Goal: Task Accomplishment & Management: Manage account settings

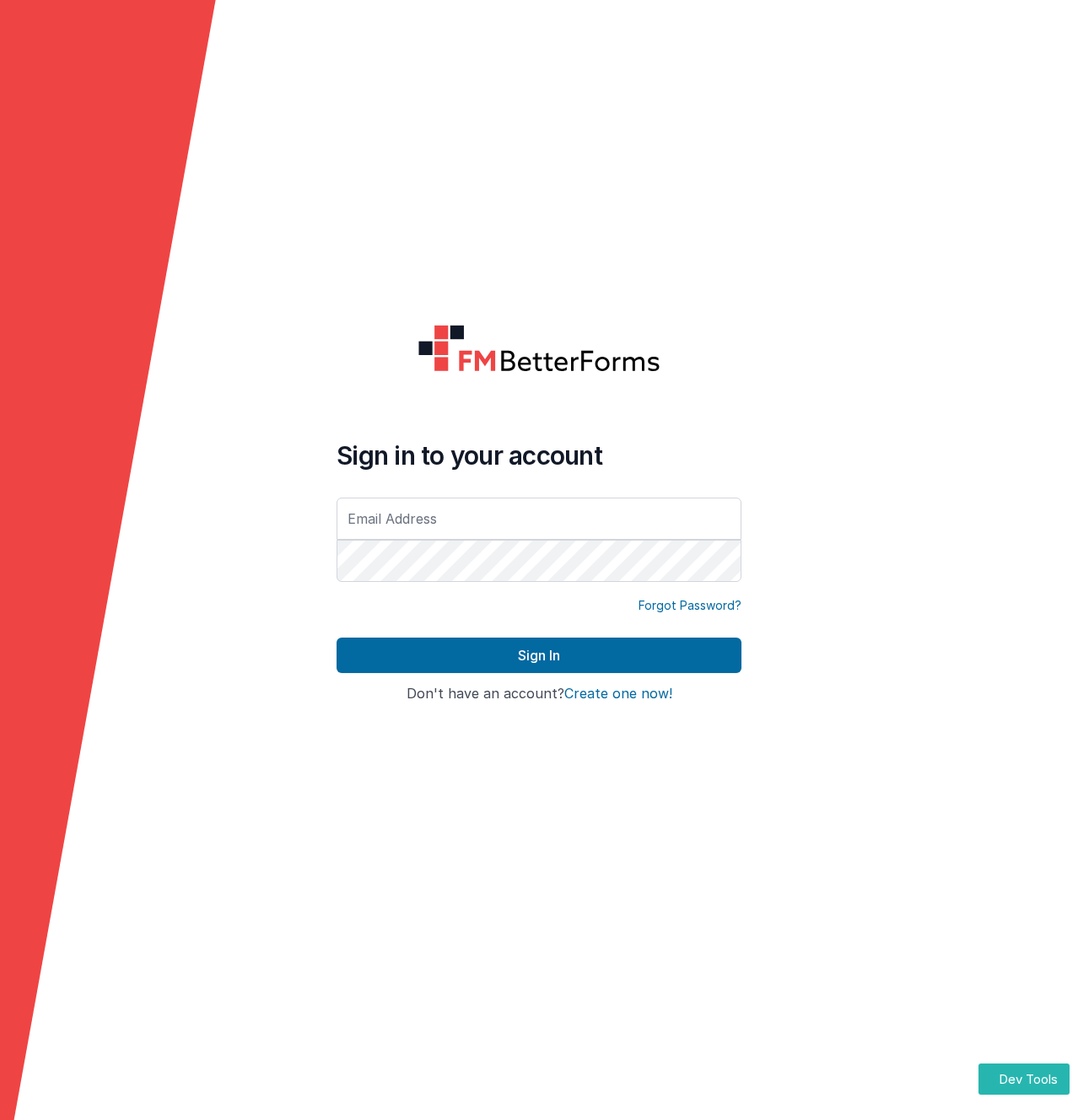
click at [473, 524] on input "text" at bounding box center [538, 518] width 405 height 42
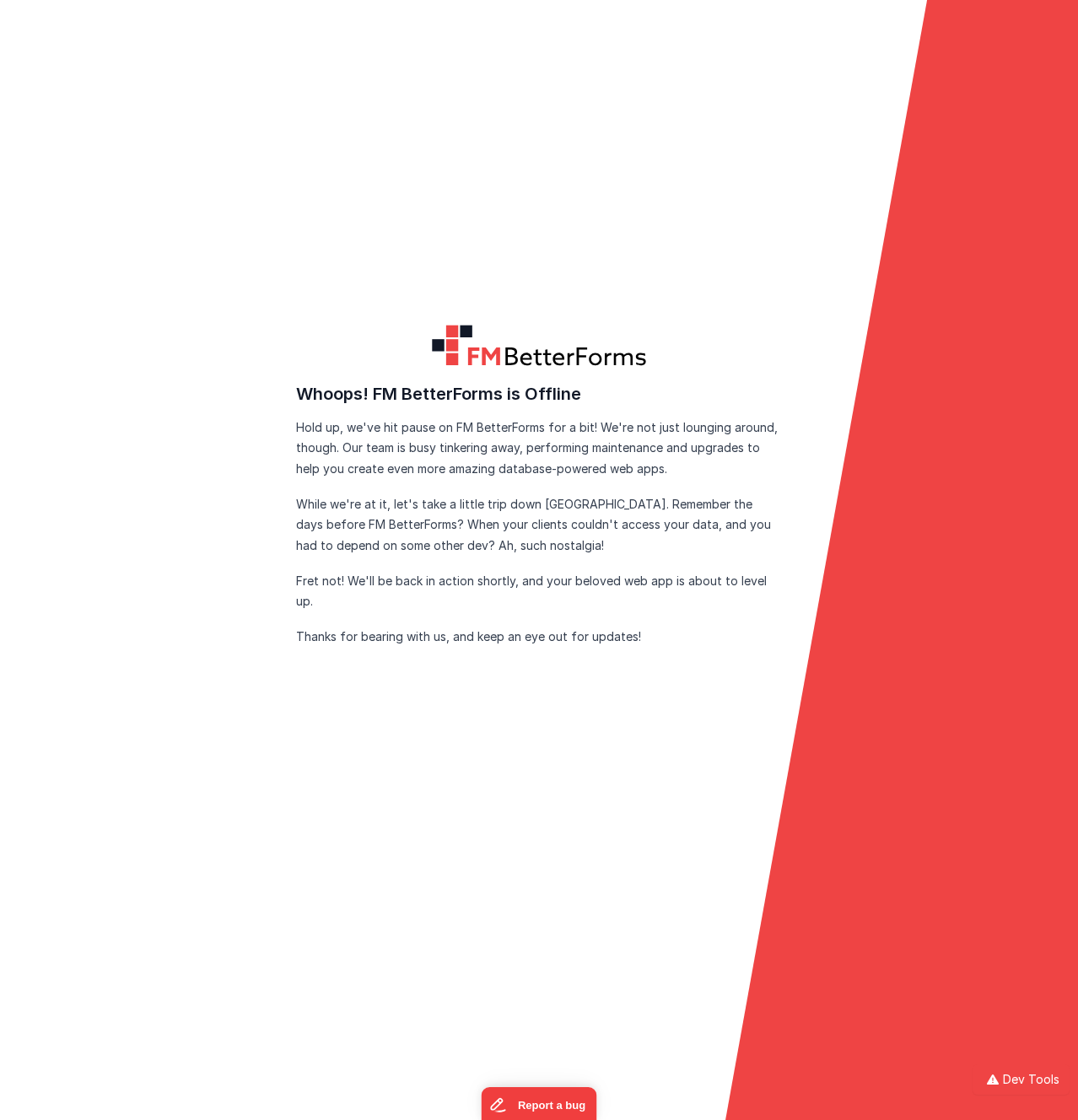
click at [337, 183] on form "FM BetterForms is Offline FM BetterForms is currently down for maintenance and …" at bounding box center [539, 560] width 1078 height 1120
click at [424, 404] on h3 "Whoops! FM BetterForms is Offline" at bounding box center [538, 393] width 486 height 27
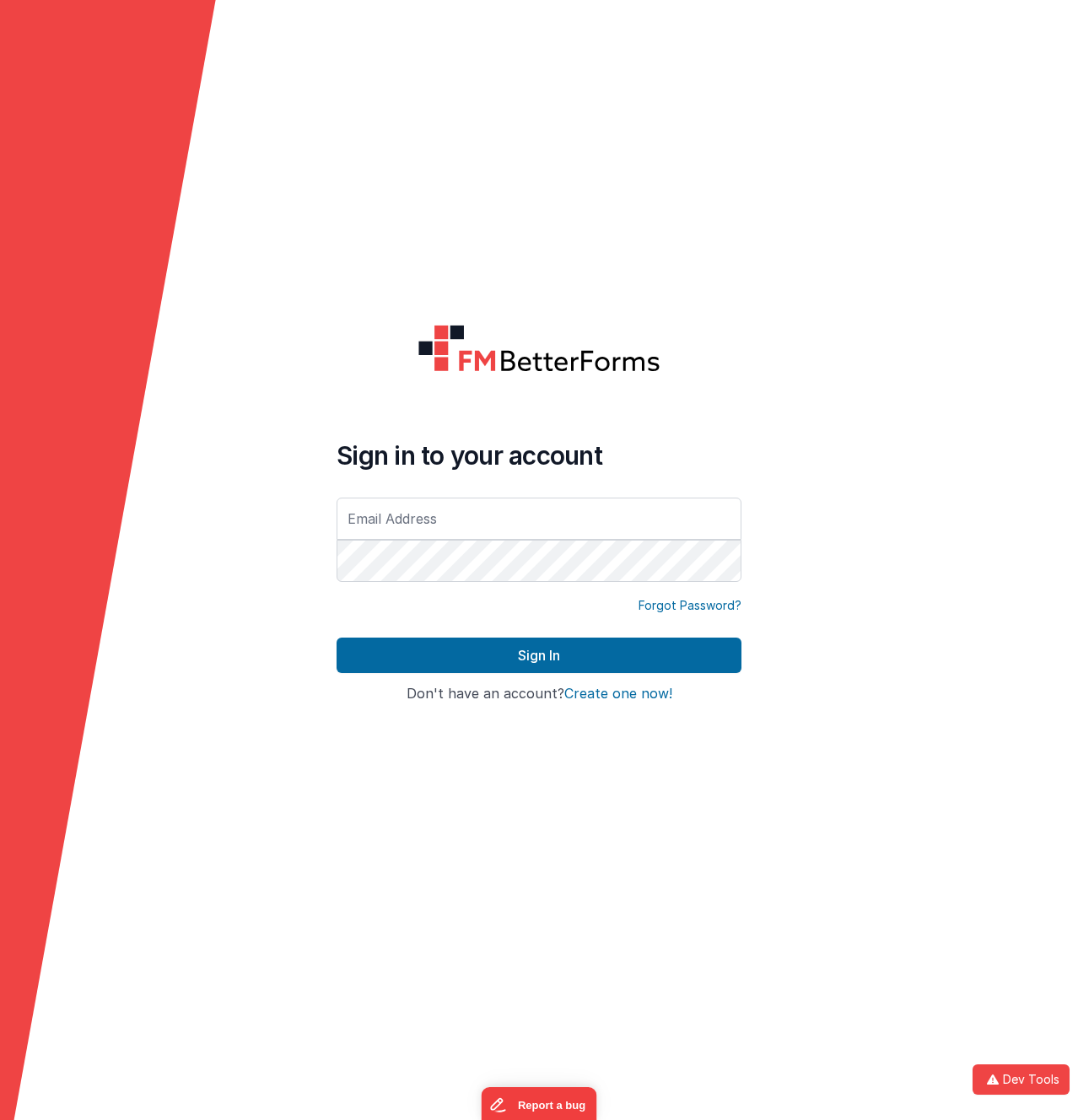
click at [436, 523] on input "text" at bounding box center [538, 518] width 405 height 42
type input "duaramizu@gmail.com"
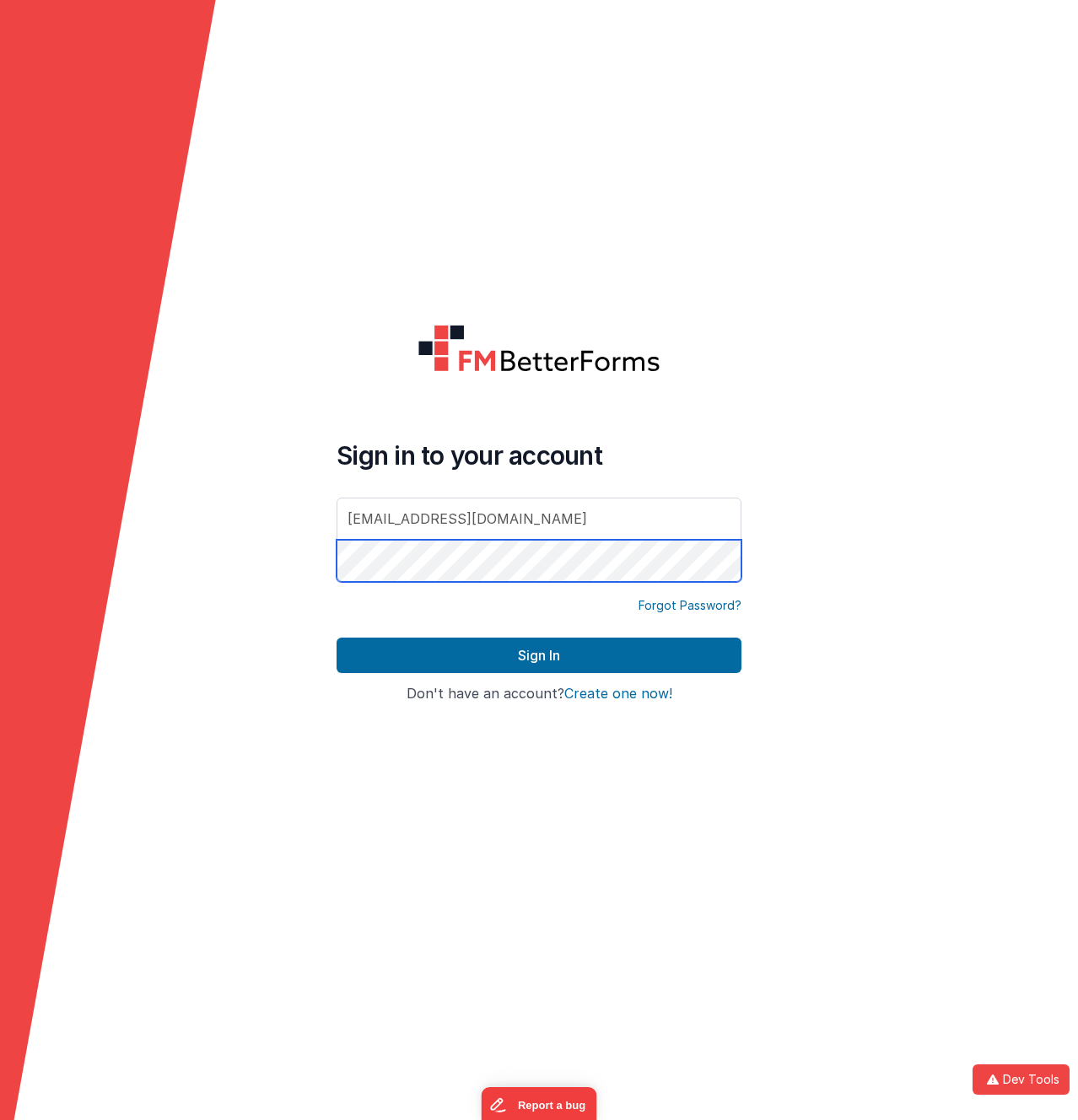
click at [336, 637] on button "Sign In" at bounding box center [538, 655] width 405 height 35
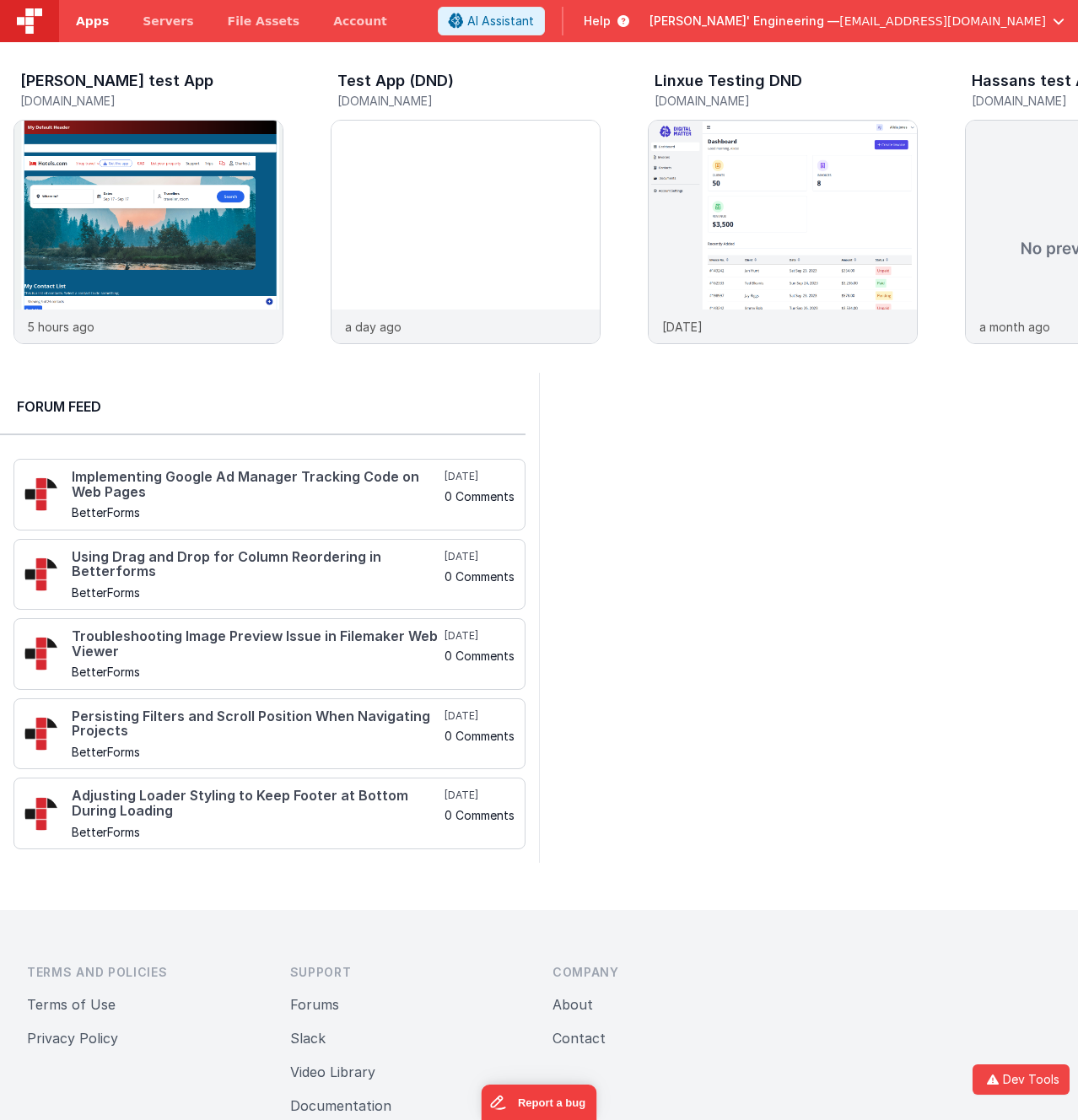
click at [91, 15] on span "Apps" at bounding box center [92, 21] width 33 height 17
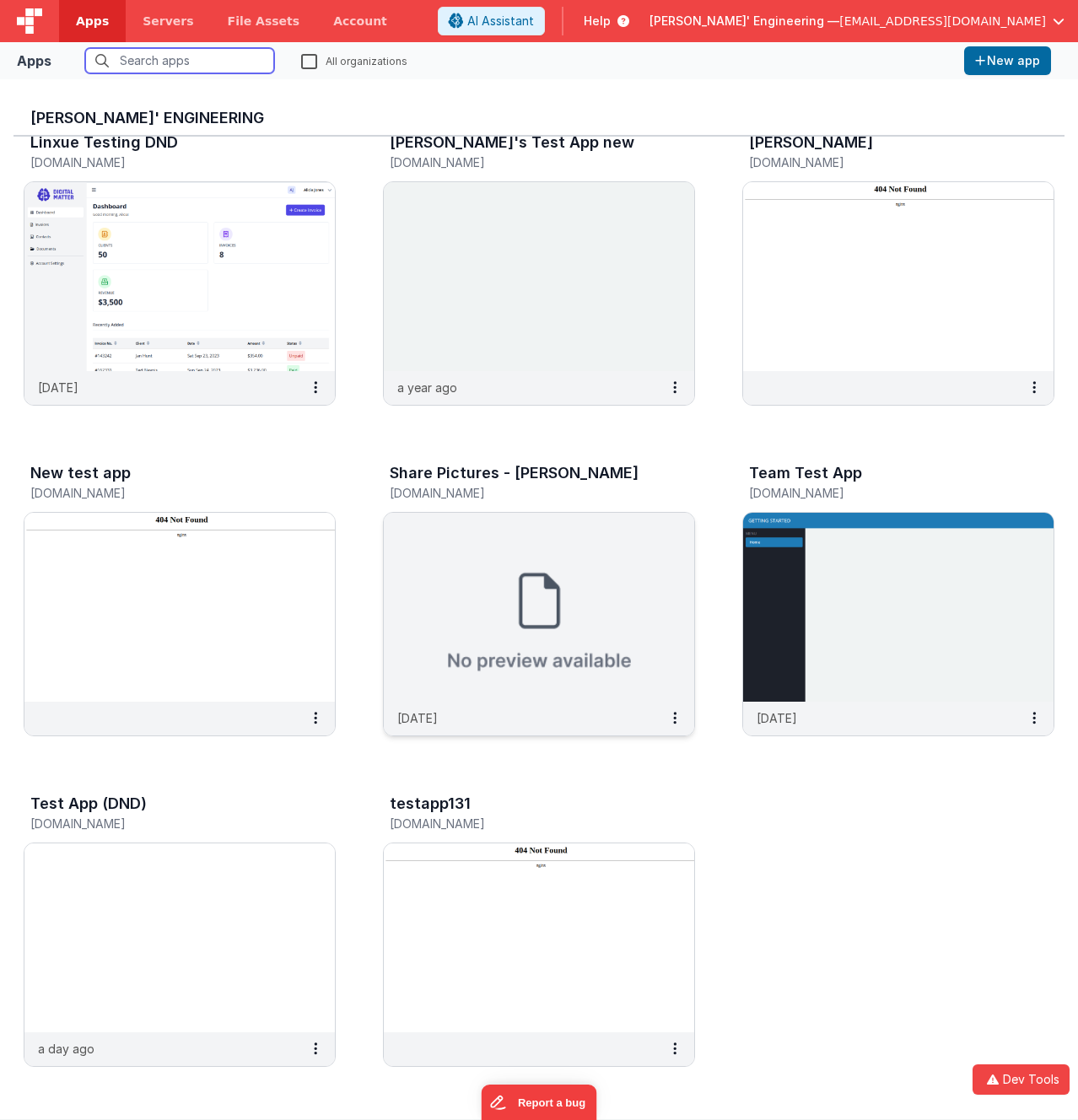
scroll to position [14, 0]
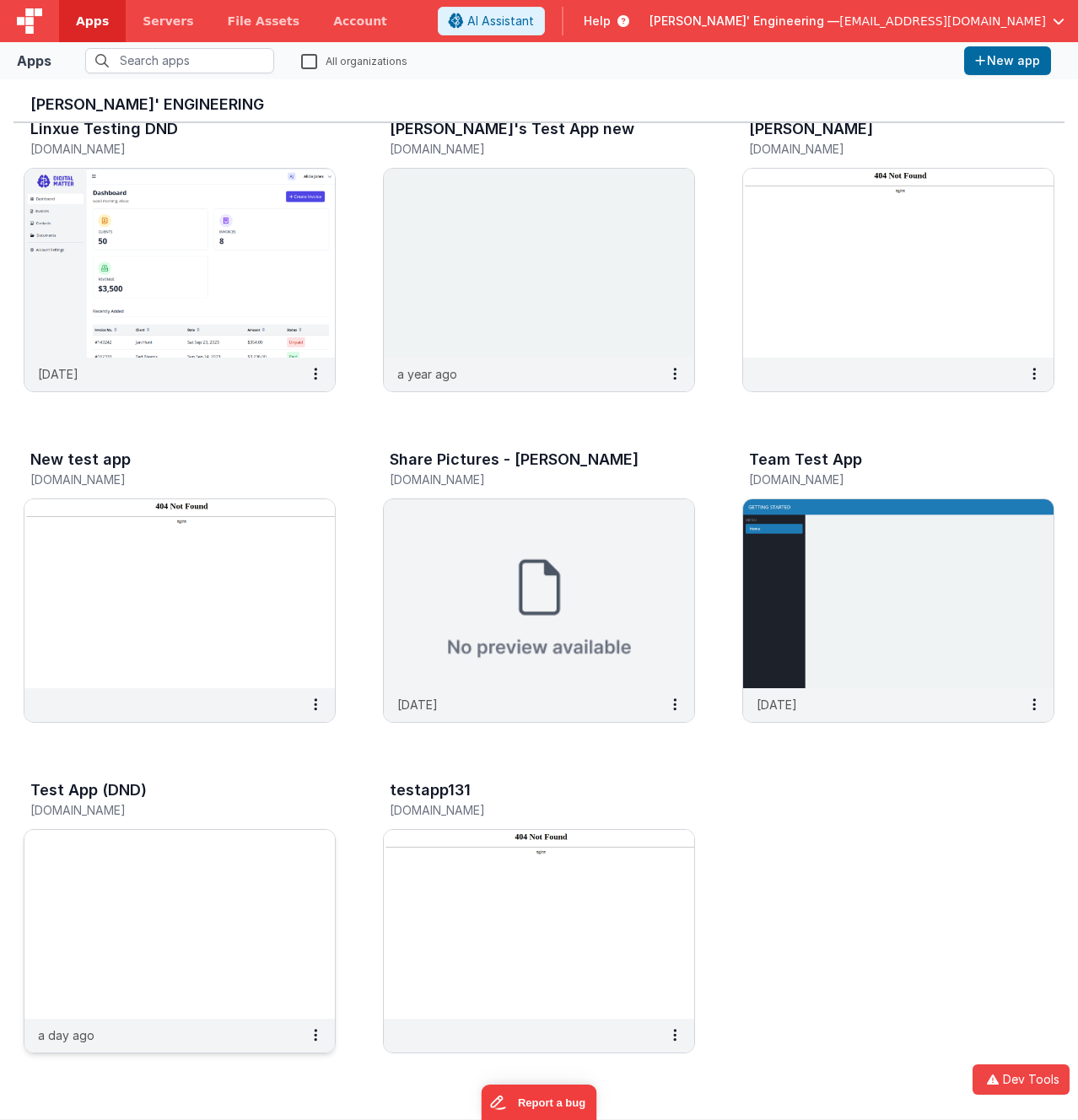
click at [208, 913] on img at bounding box center [179, 924] width 310 height 189
click at [538, 98] on h3 "Delfs' Engineering" at bounding box center [539, 104] width 1017 height 17
click at [168, 825] on div "Test App (DND) test-c9.bfoperations.com" at bounding box center [179, 801] width 312 height 54
click at [398, 895] on img at bounding box center [538, 924] width 310 height 189
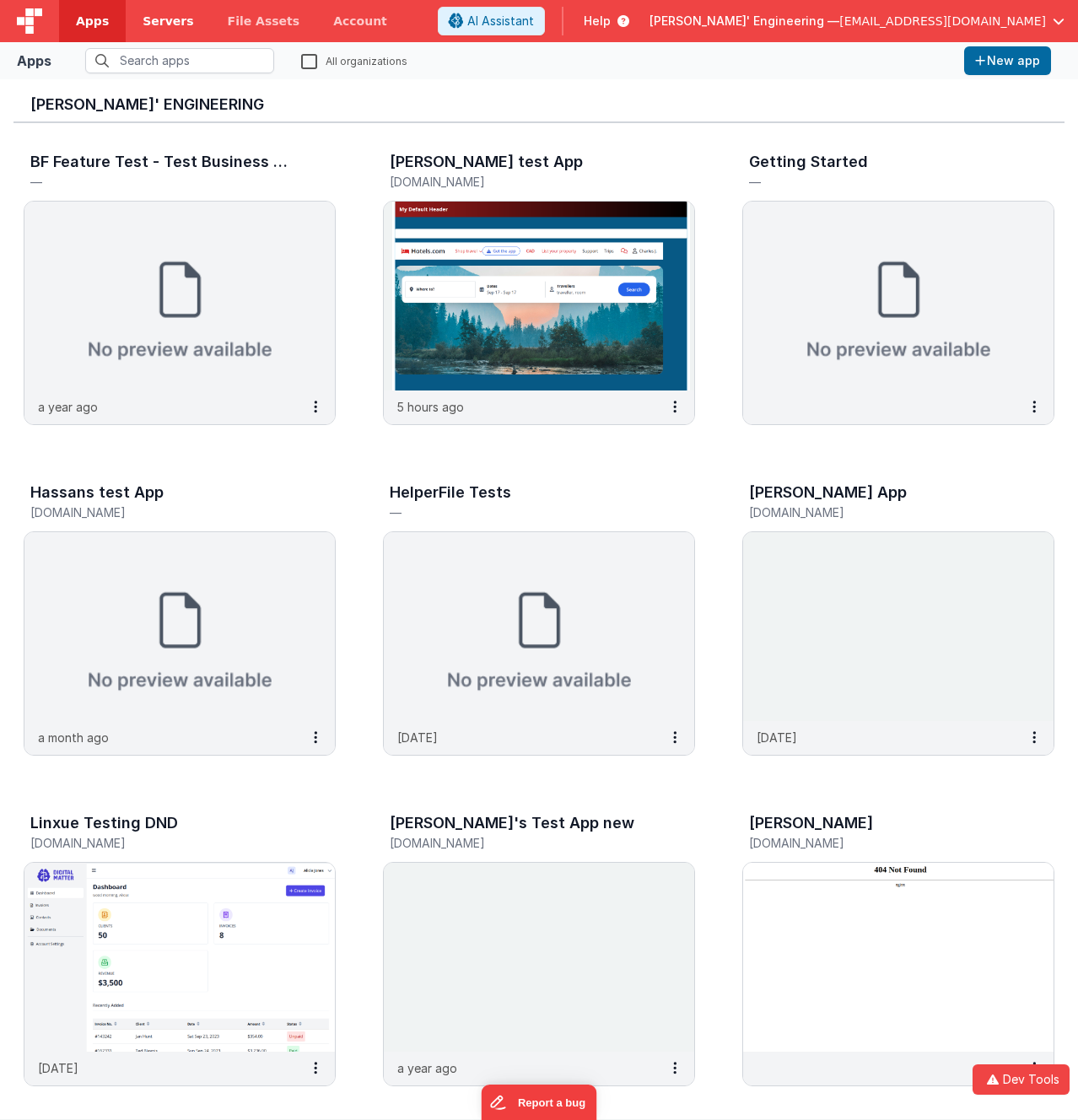
click at [161, 28] on span "Servers" at bounding box center [168, 21] width 50 height 17
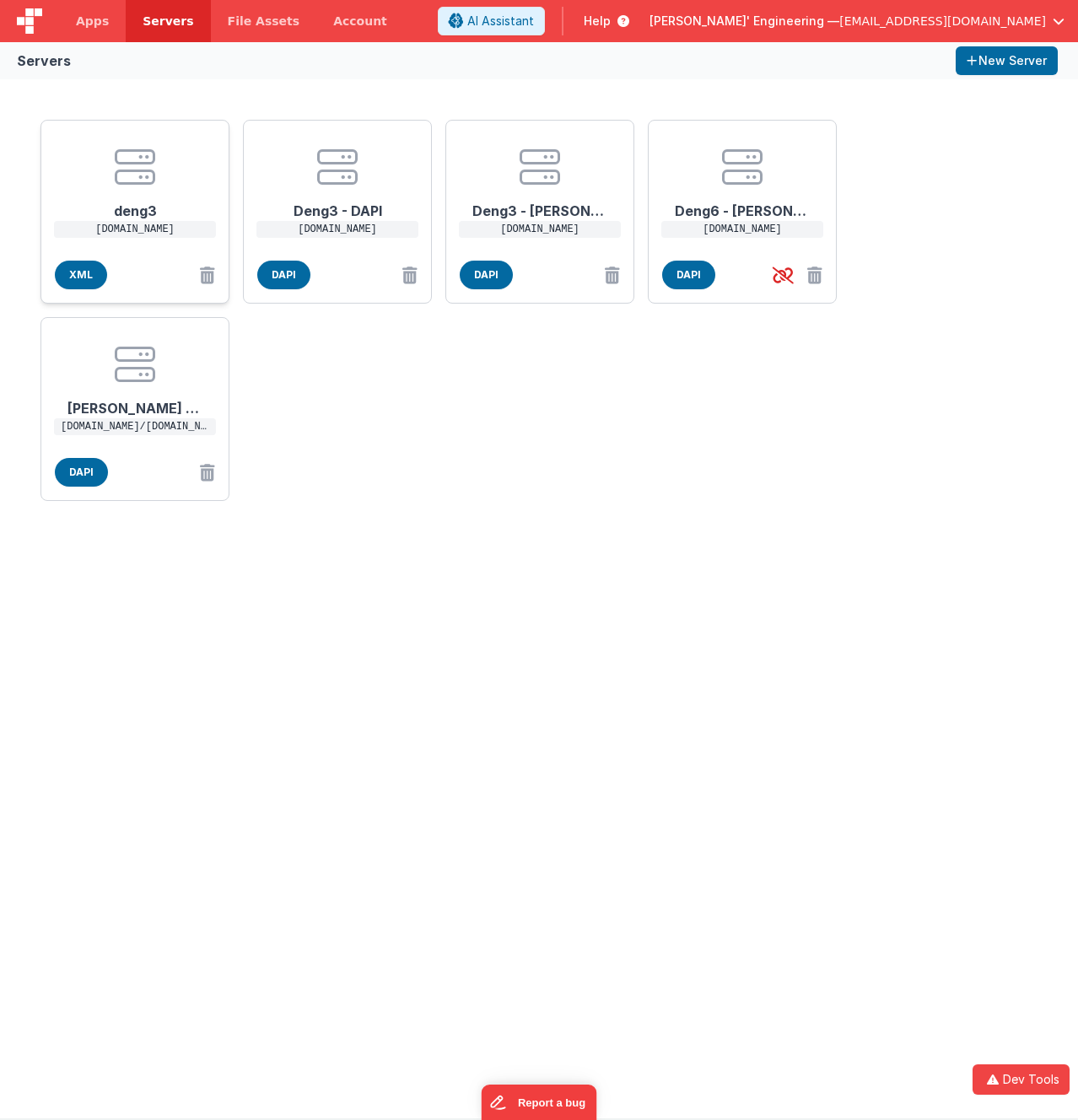
click at [155, 224] on p "deng3.bfoperations.com" at bounding box center [135, 229] width 162 height 17
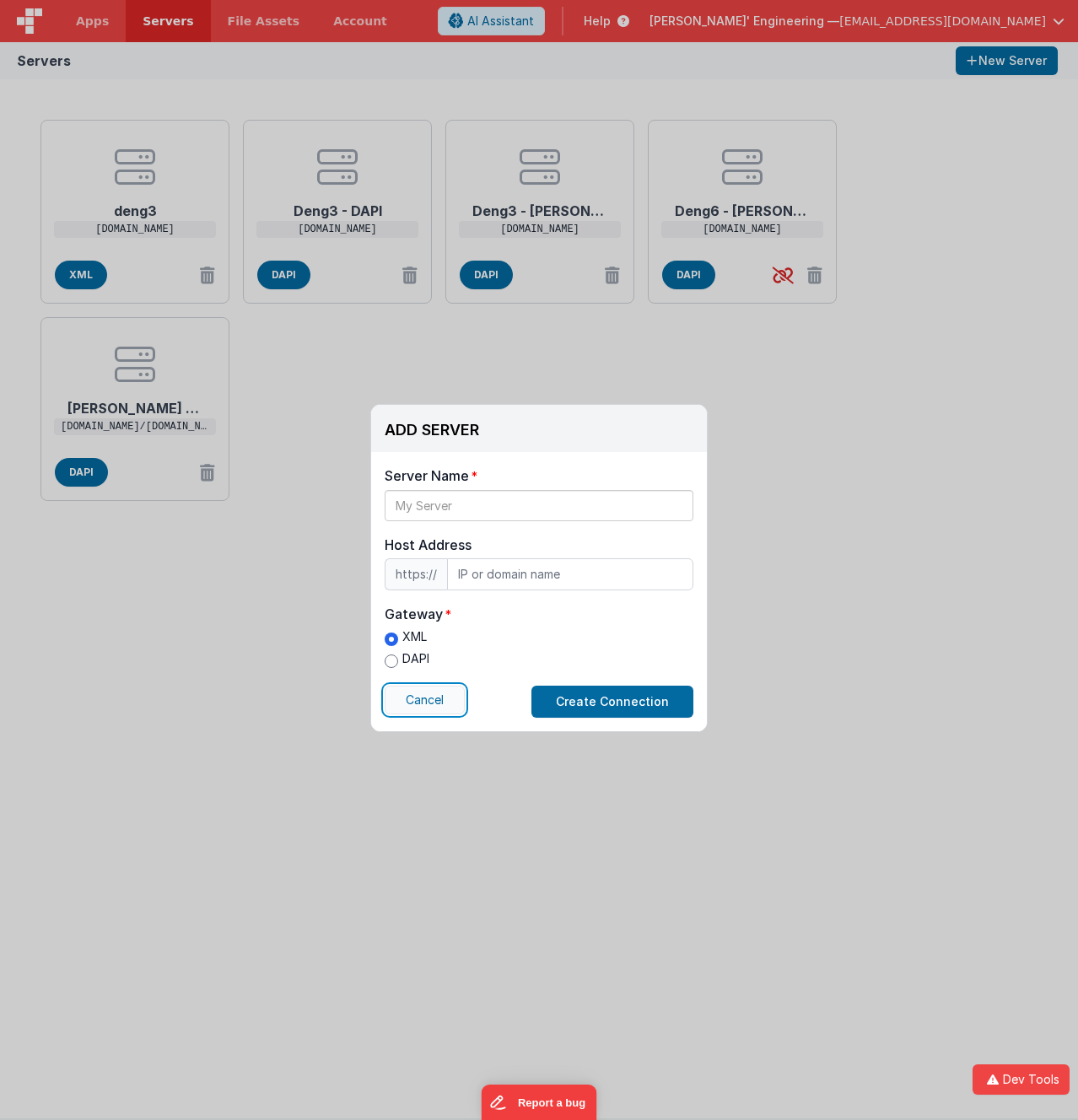
click at [433, 698] on button "Cancel" at bounding box center [424, 699] width 80 height 29
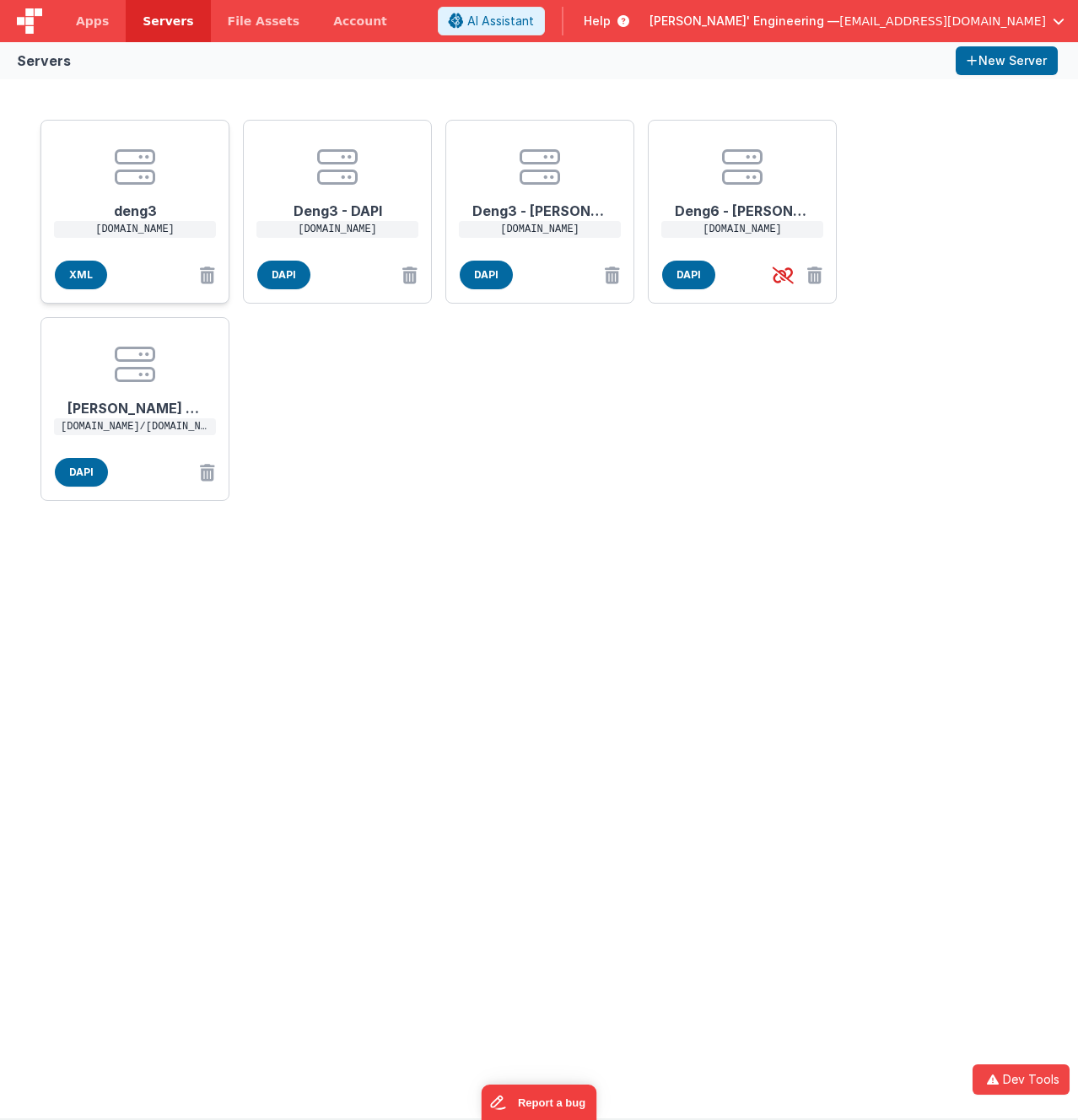
click at [133, 196] on h1 "deng3" at bounding box center [134, 204] width 135 height 33
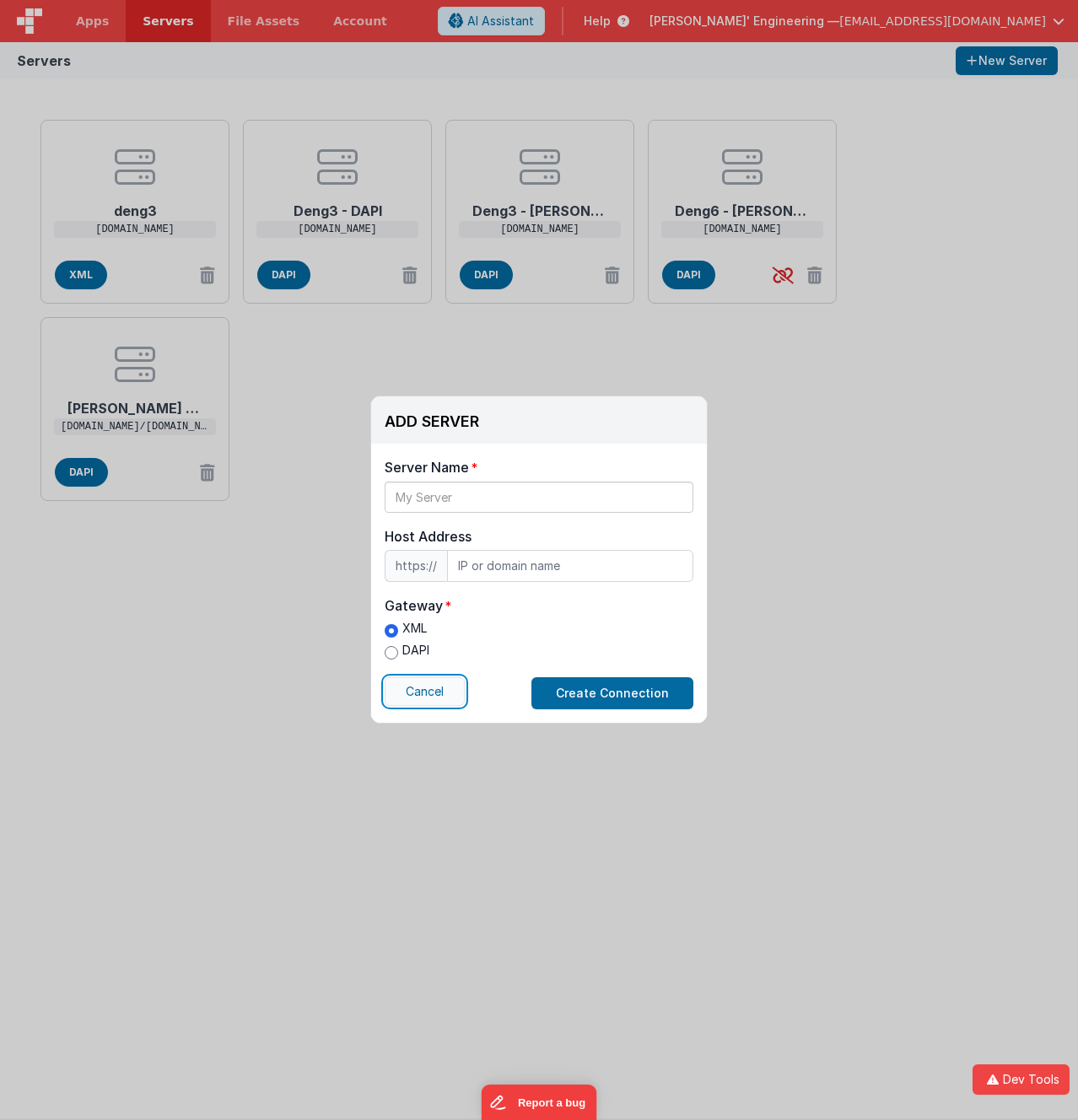
click at [436, 695] on button "Cancel" at bounding box center [424, 691] width 80 height 29
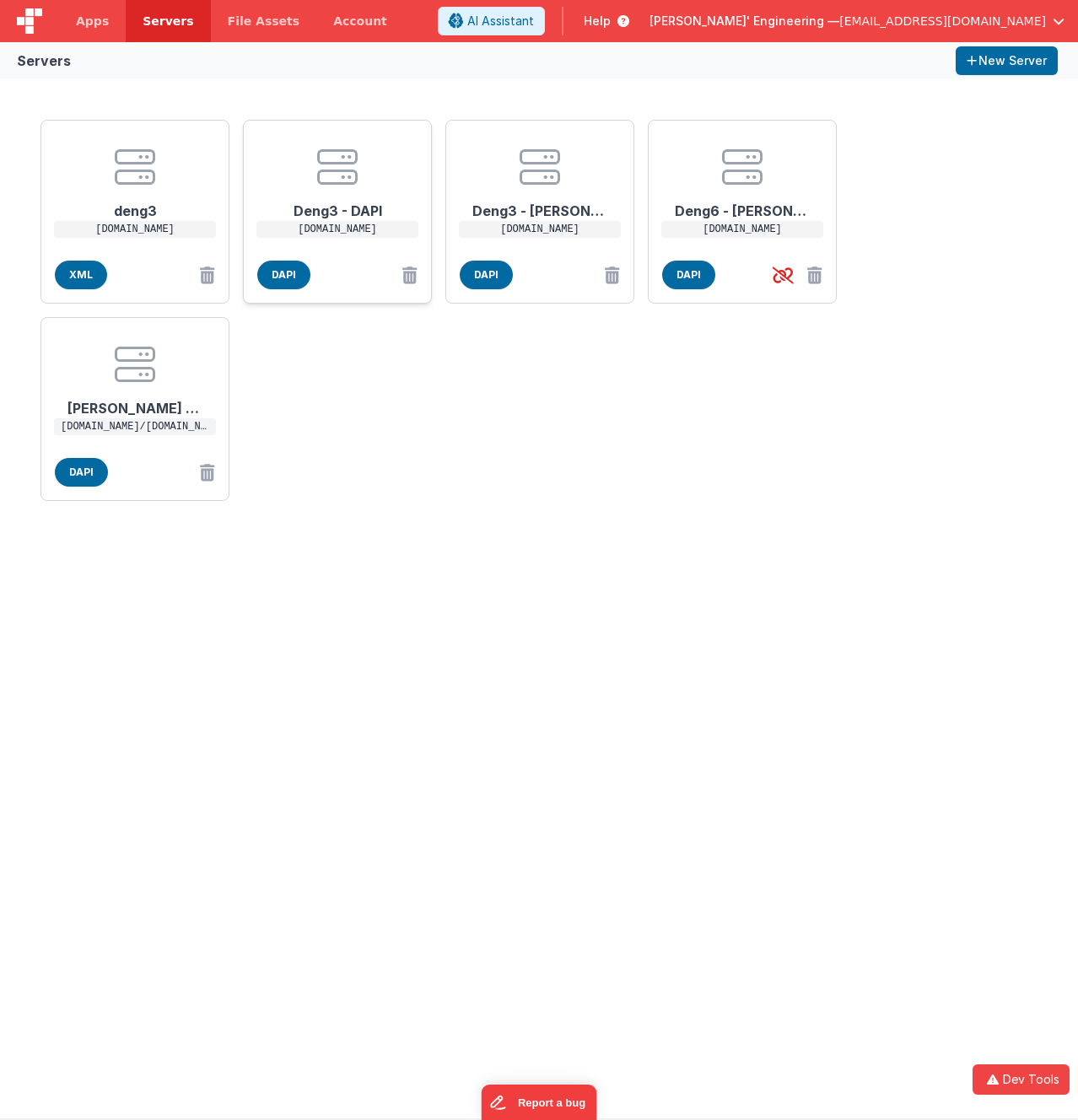
click at [307, 169] on center at bounding box center [337, 166] width 135 height 40
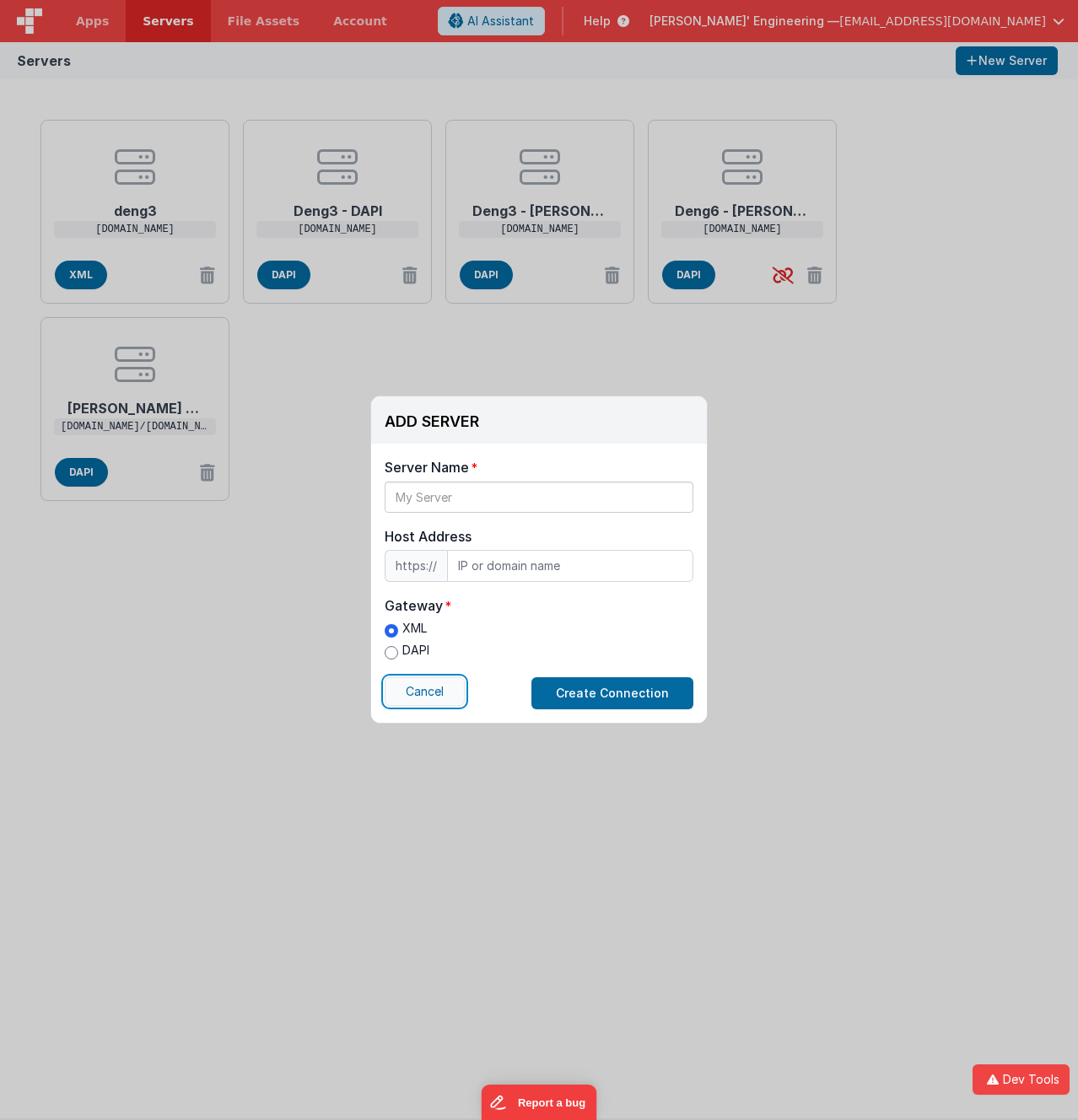
click at [453, 689] on button "Cancel" at bounding box center [424, 691] width 80 height 29
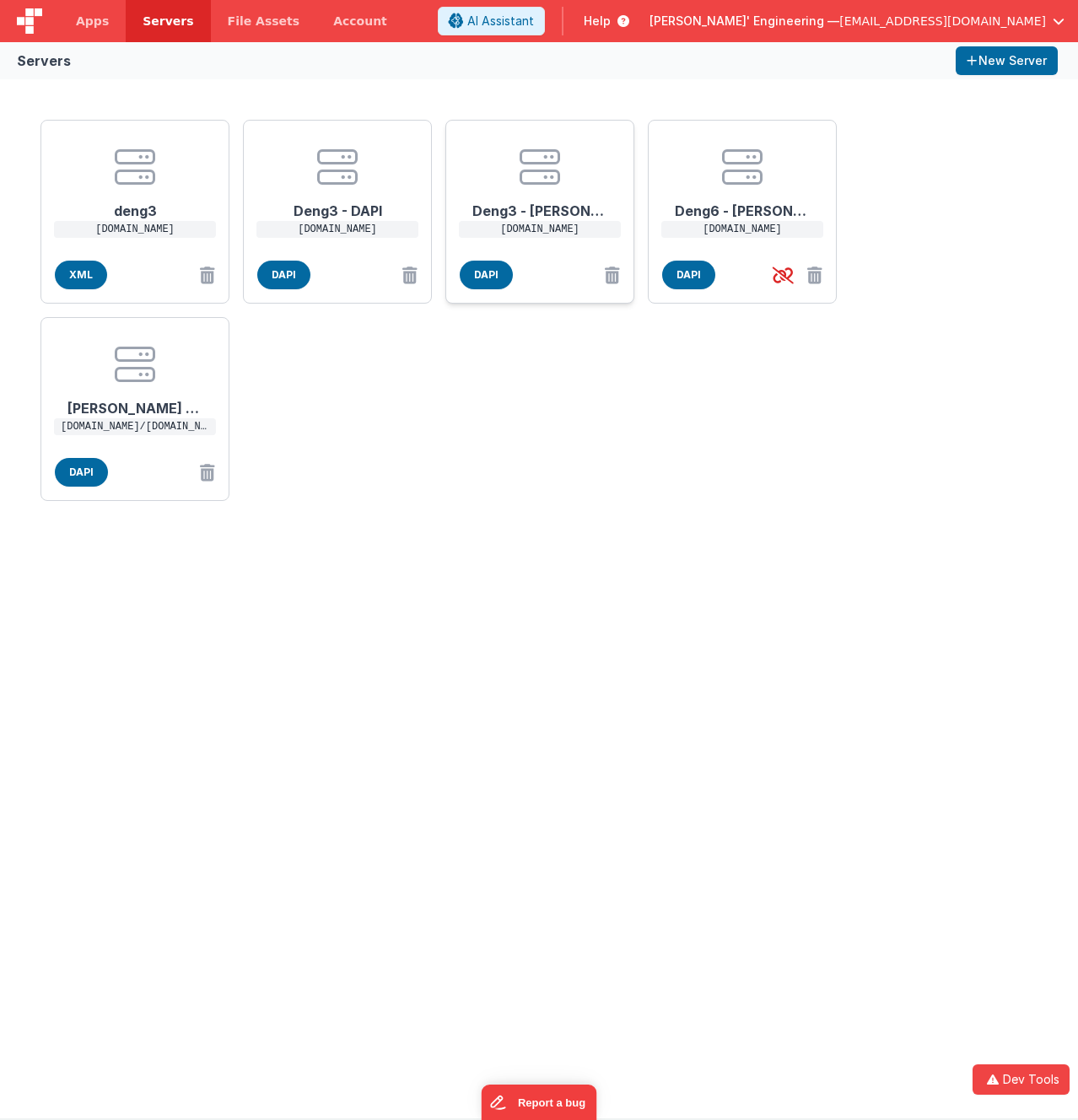
click at [541, 184] on icon at bounding box center [539, 166] width 40 height 40
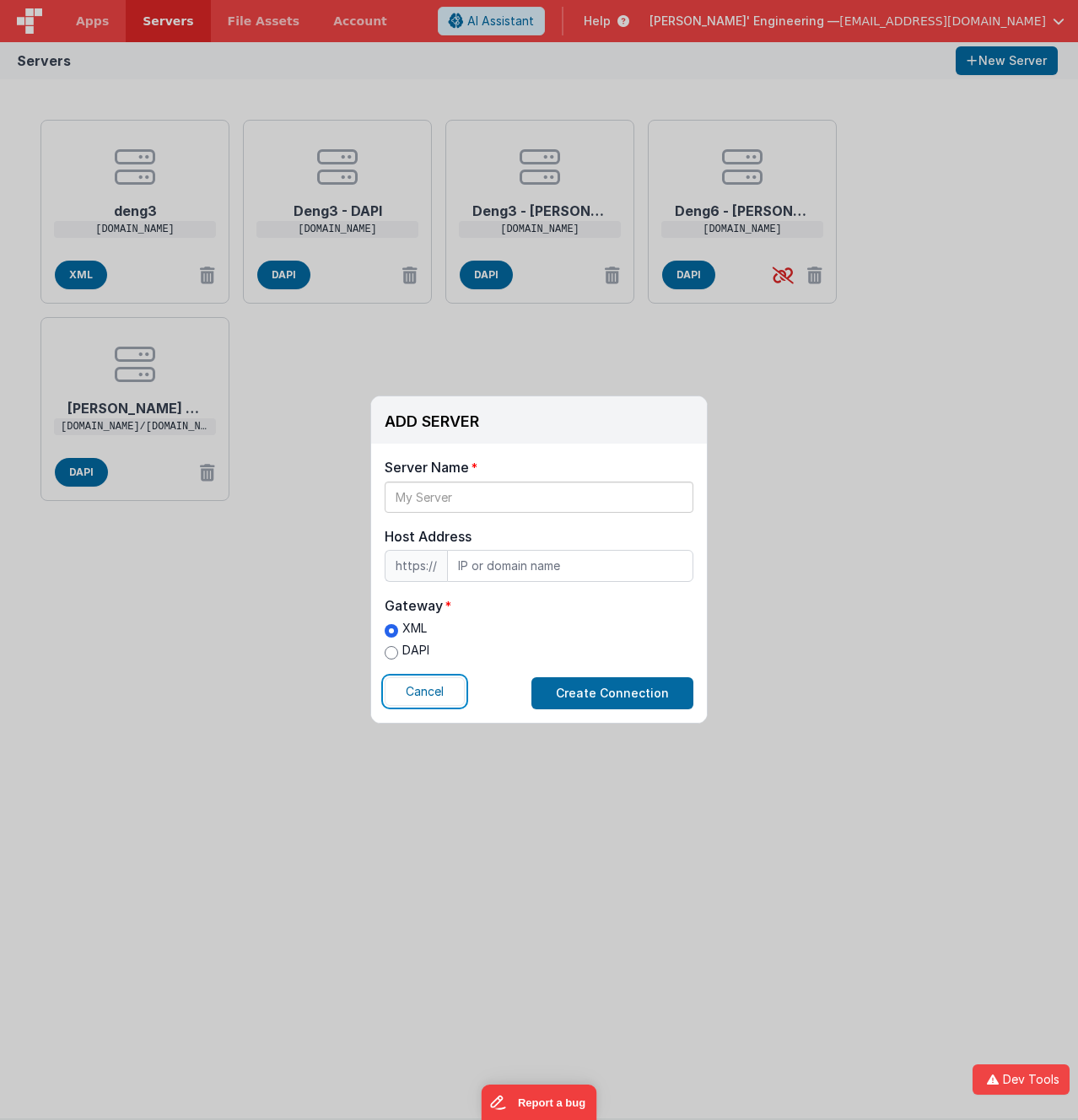
drag, startPoint x: 440, startPoint y: 691, endPoint x: 456, endPoint y: 645, distance: 48.7
click at [440, 690] on button "Cancel" at bounding box center [424, 691] width 80 height 29
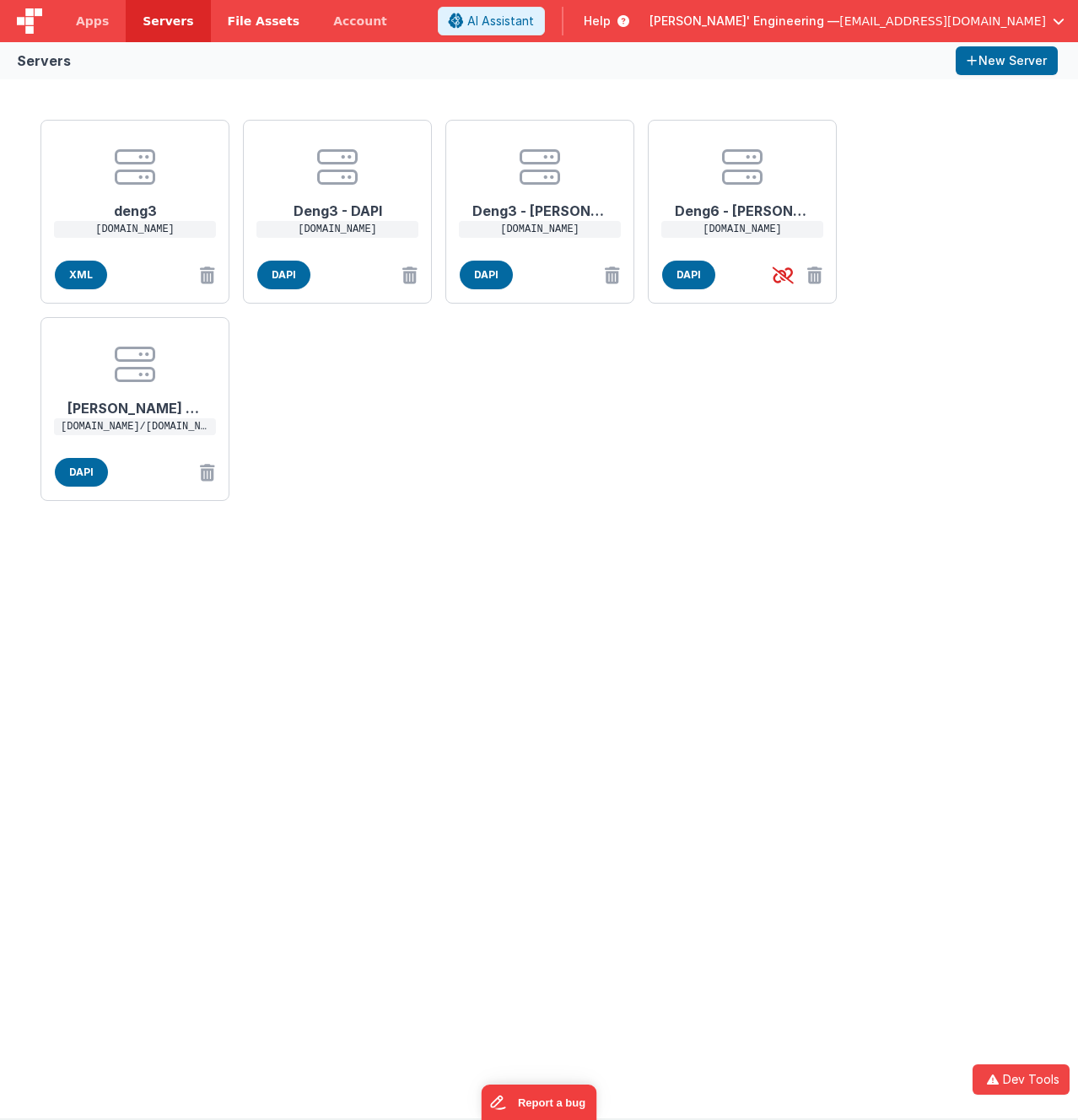
click at [268, 25] on span "File Assets" at bounding box center [264, 21] width 73 height 17
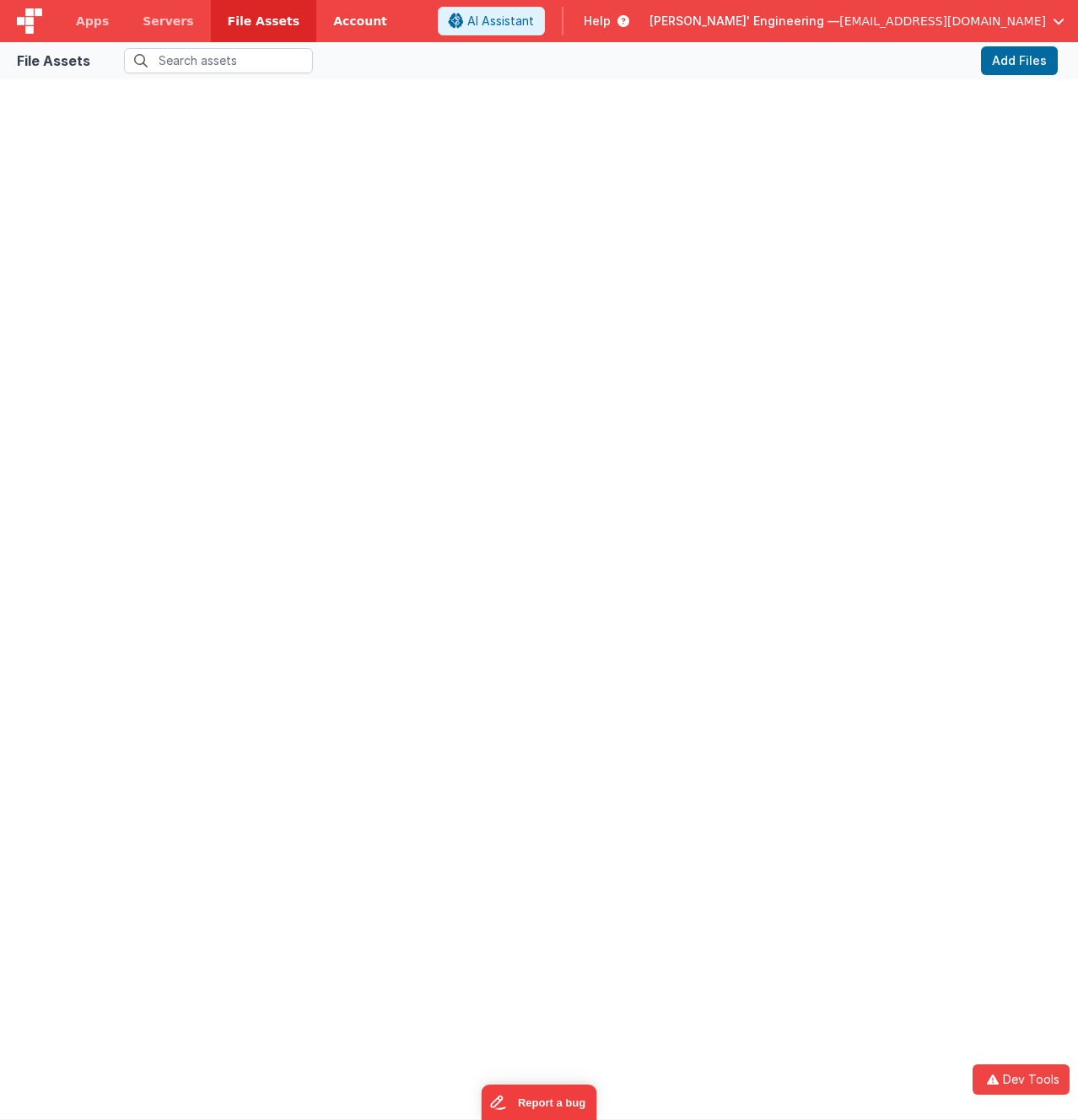
click at [322, 25] on link "Account" at bounding box center [360, 21] width 88 height 42
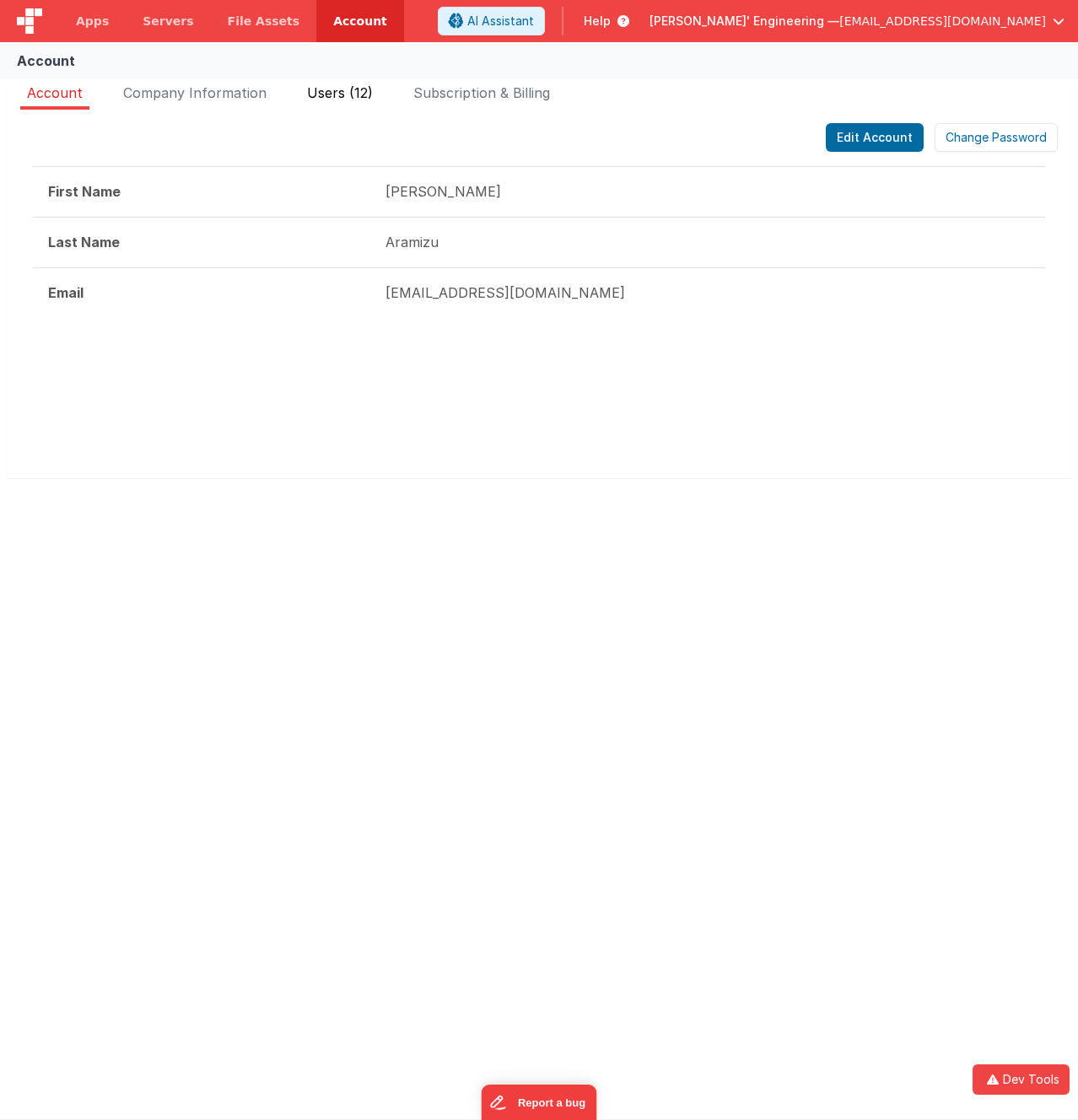
click at [326, 89] on span "Users (12)" at bounding box center [340, 93] width 66 height 17
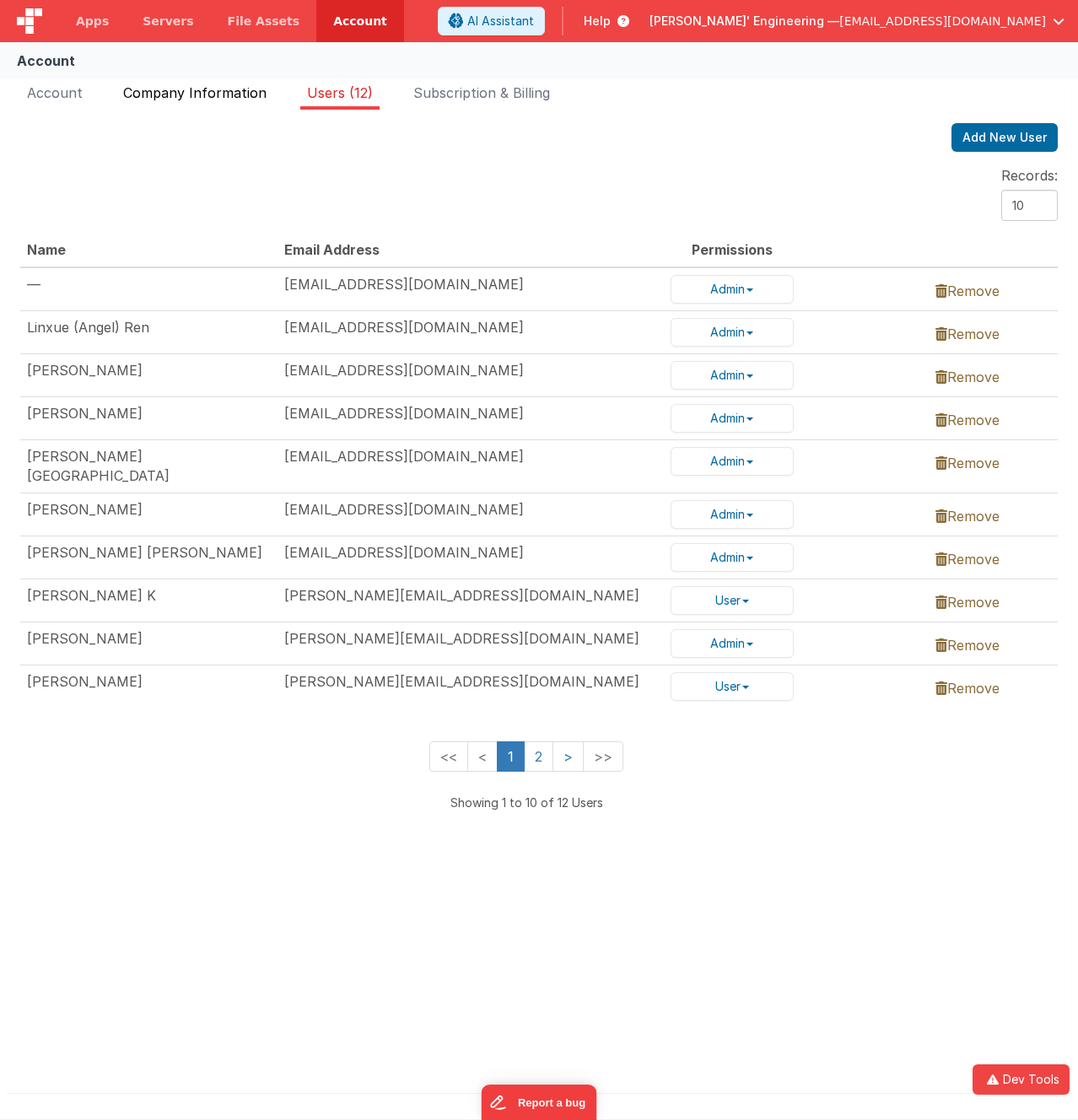
click at [239, 90] on span "Company Information" at bounding box center [194, 93] width 143 height 17
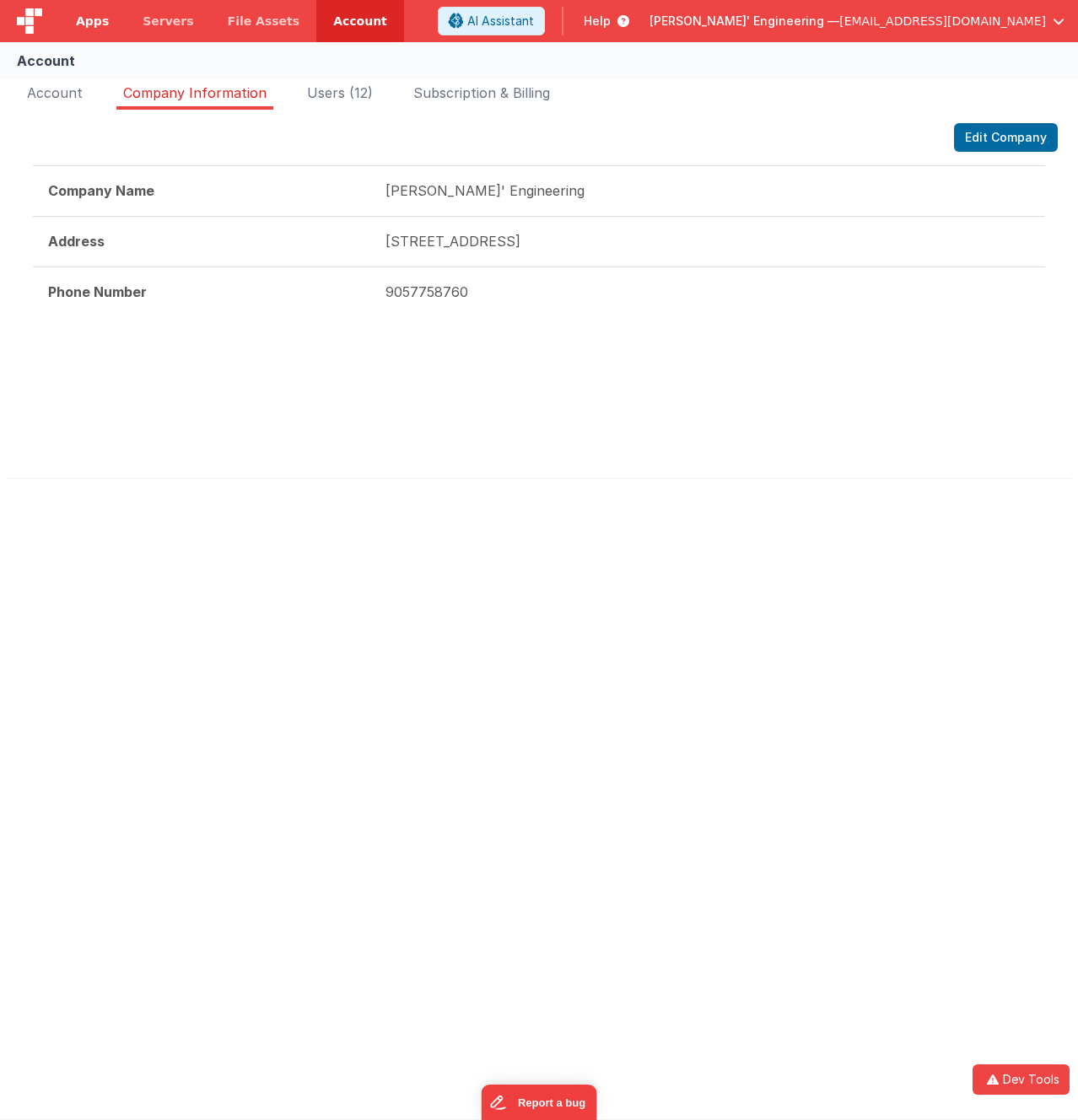
click at [88, 33] on link "Apps" at bounding box center [93, 21] width 67 height 42
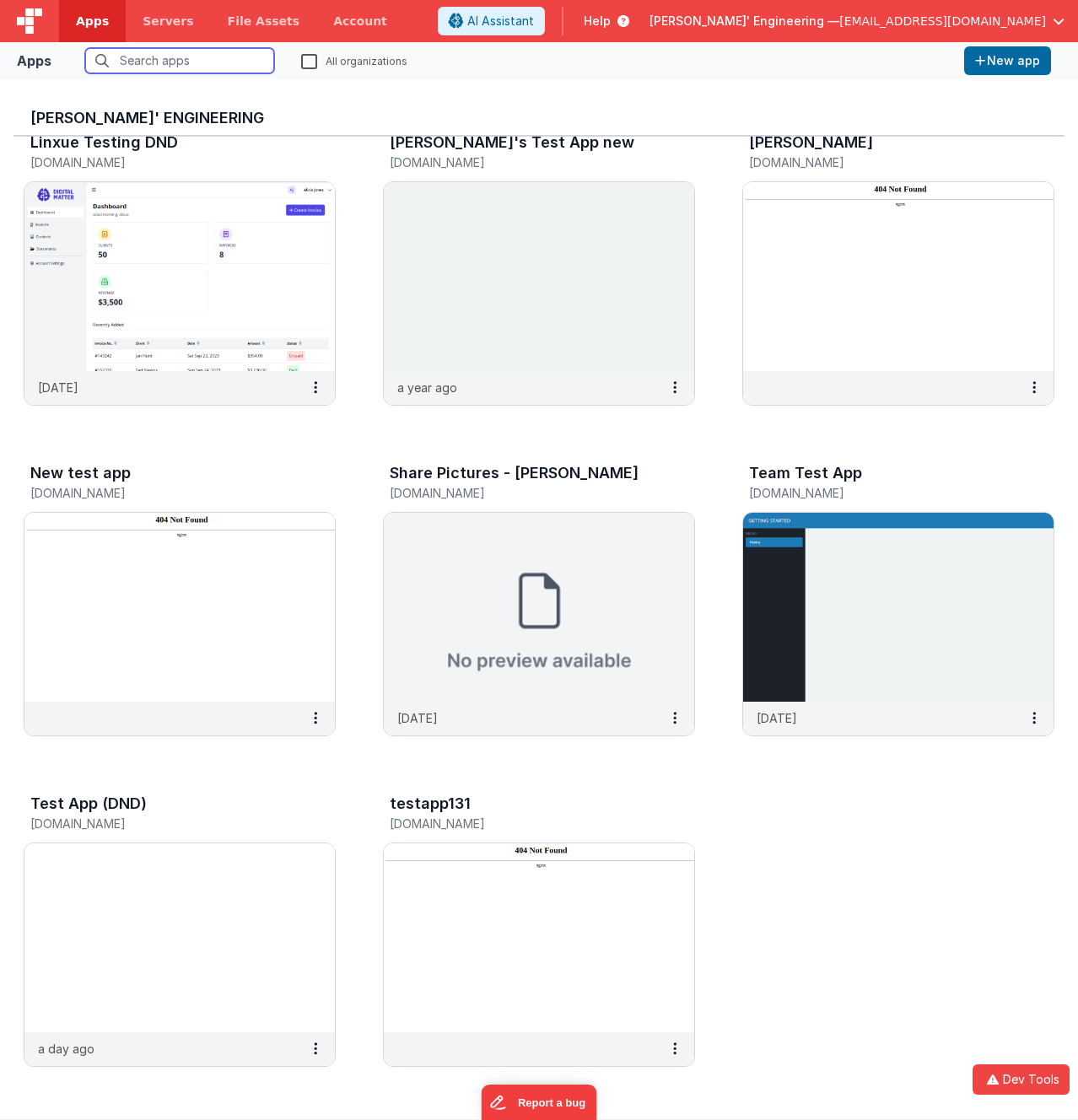
scroll to position [14, 0]
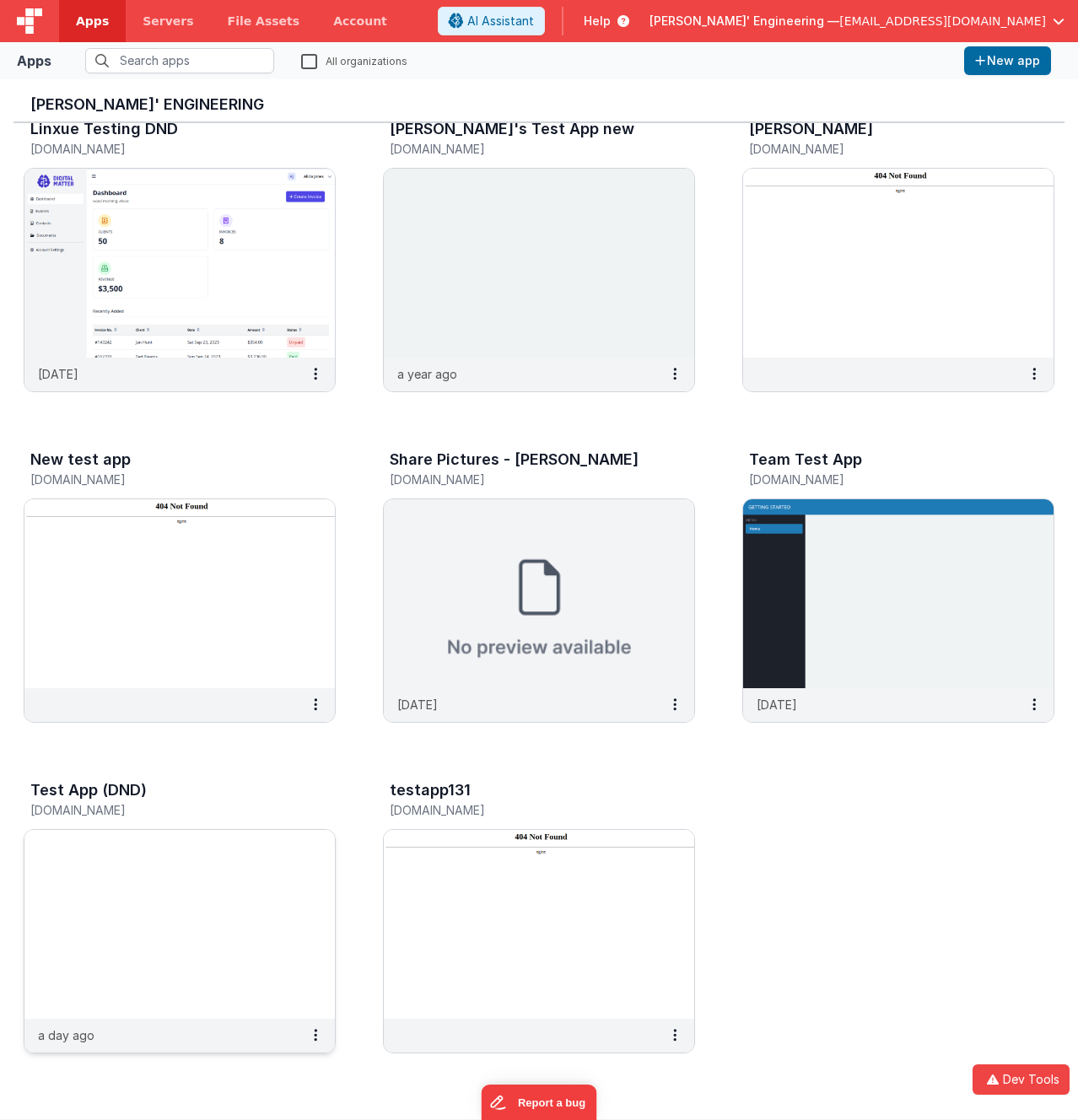
click at [221, 869] on img at bounding box center [179, 924] width 310 height 189
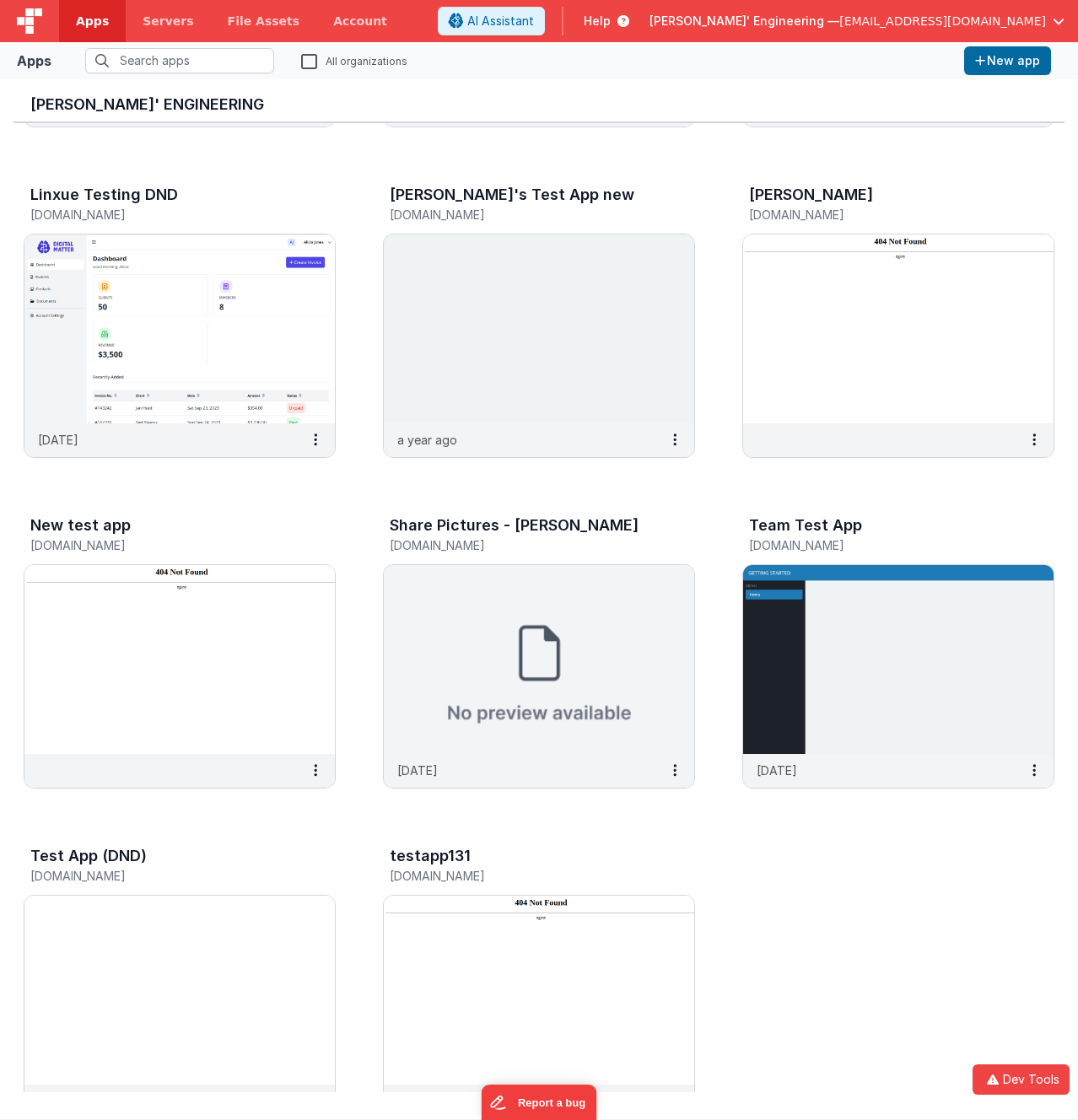
scroll to position [693, 0]
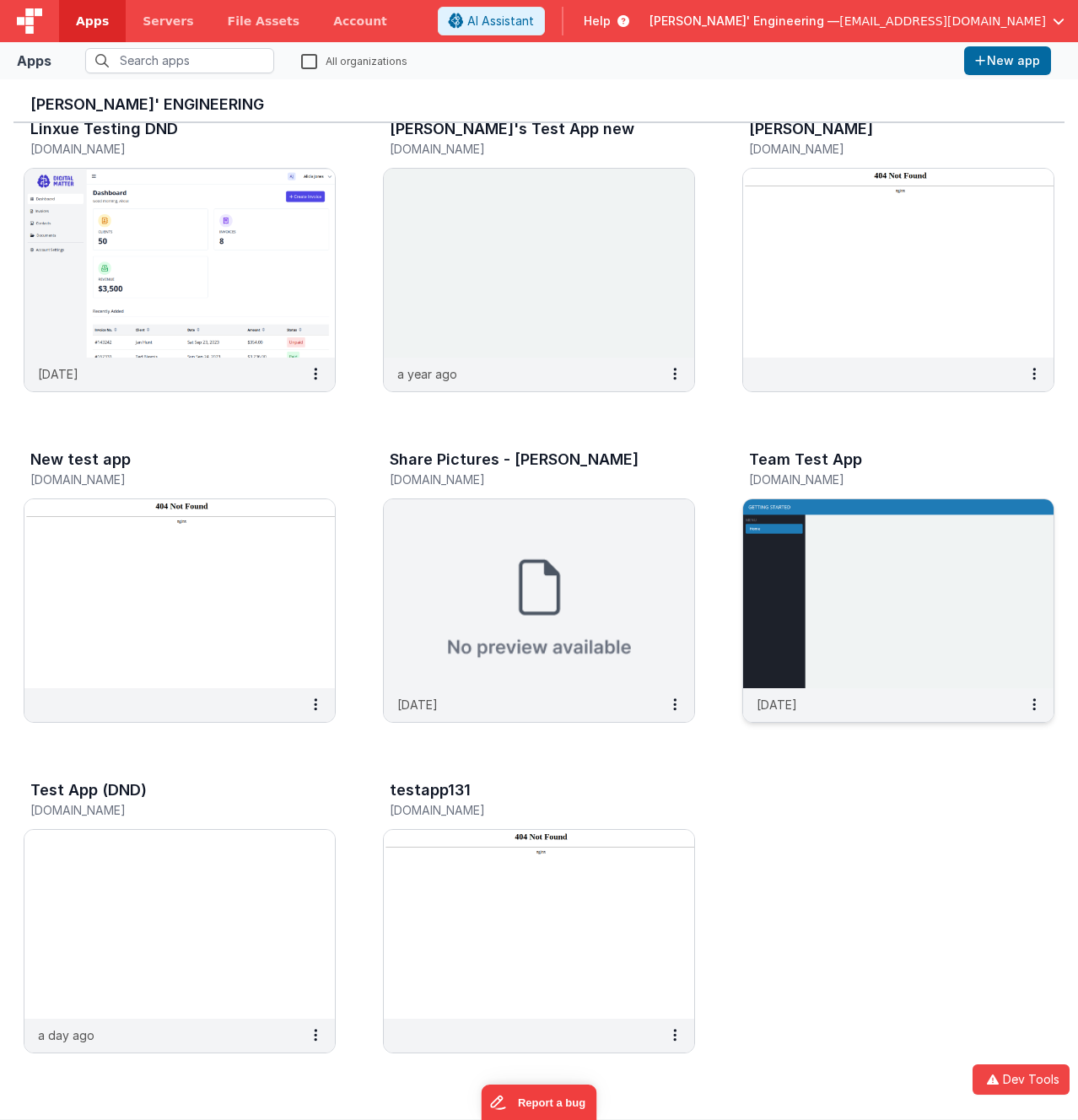
click at [854, 533] on img at bounding box center [898, 594] width 310 height 189
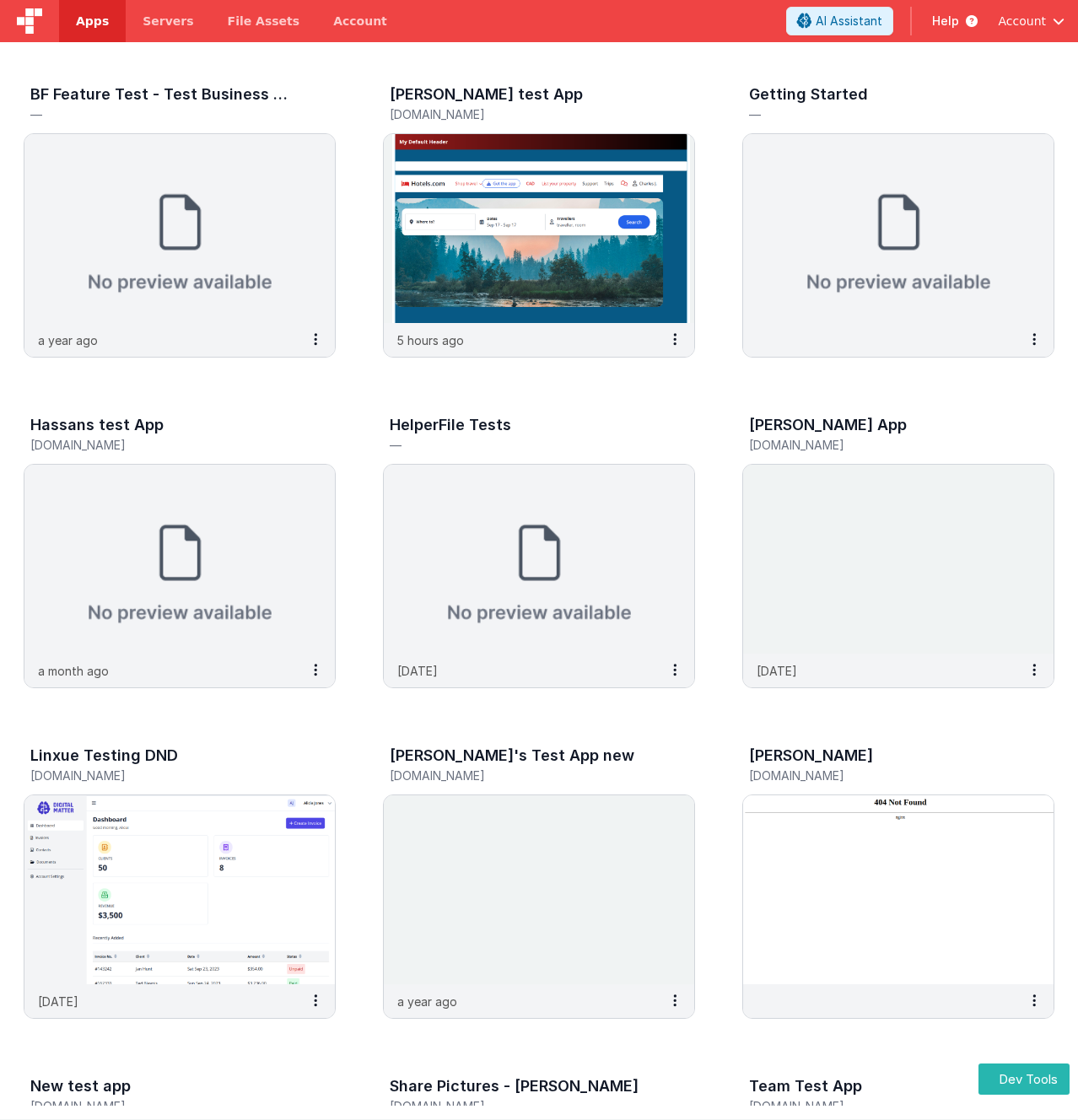
click at [489, 25] on header "Apps Servers File Assets Account Some FUTURE Slot AI Assistant Help Account" at bounding box center [539, 21] width 1078 height 42
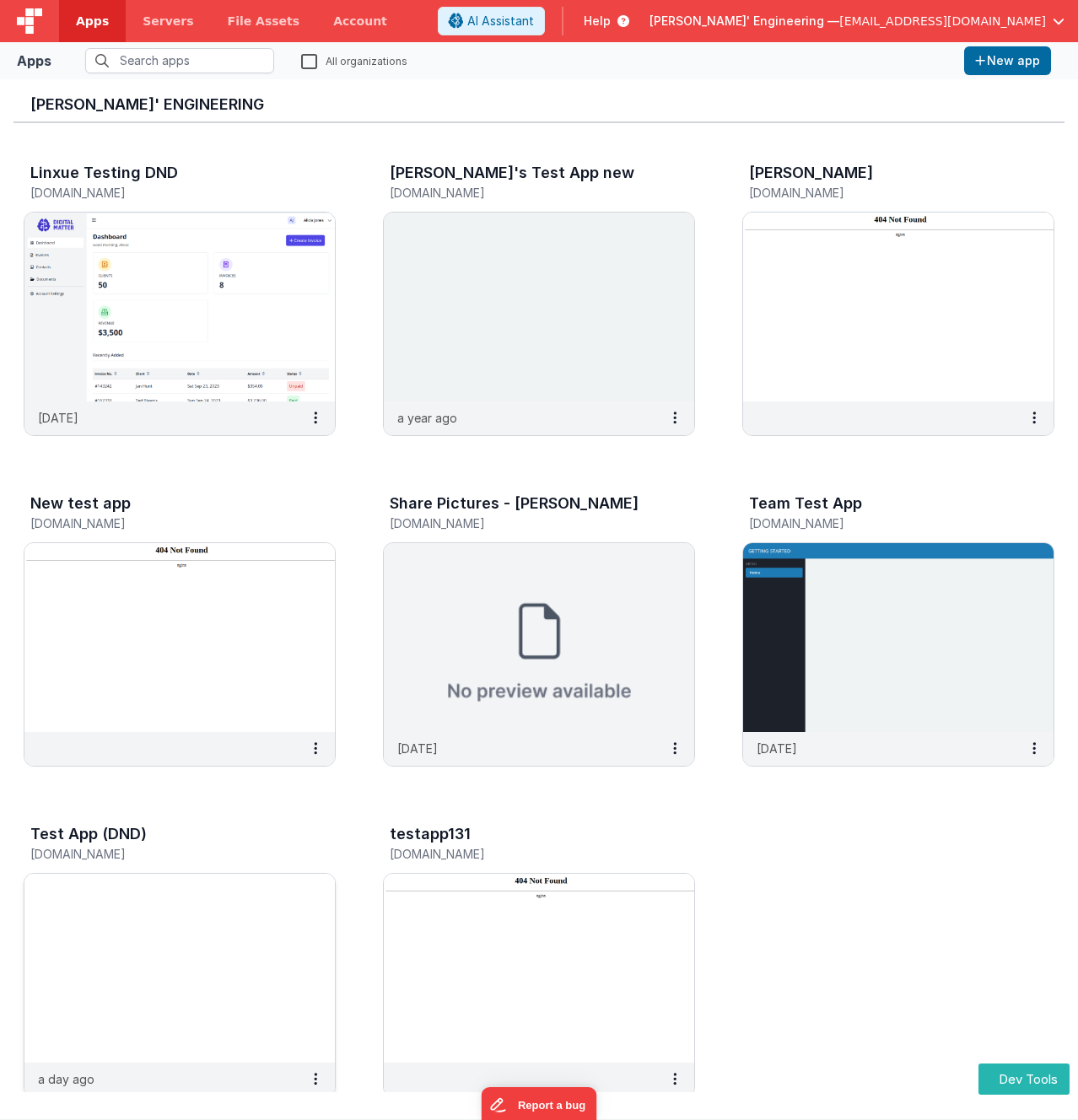
scroll to position [684, 0]
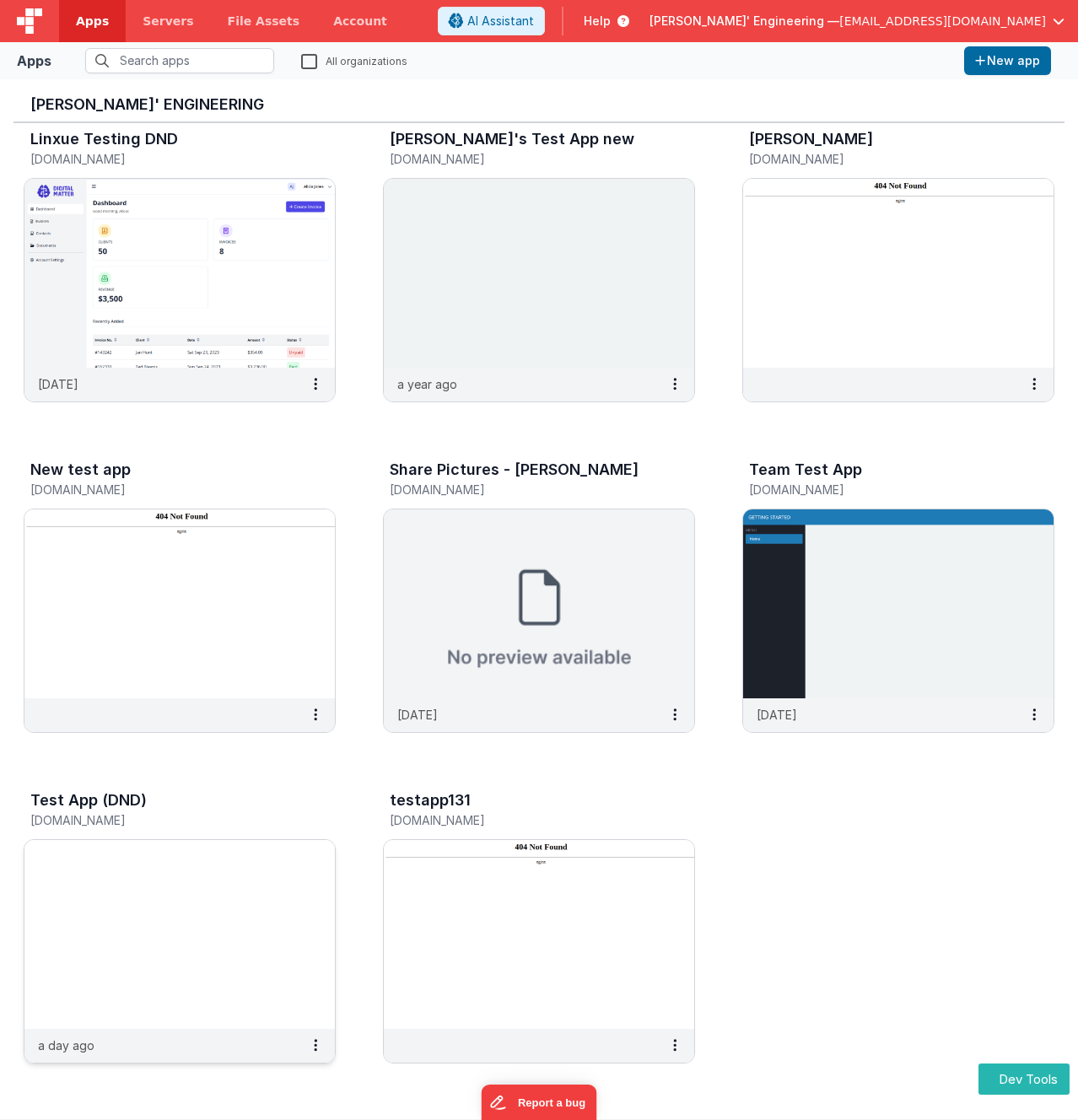
click at [191, 874] on img at bounding box center [179, 934] width 310 height 189
click at [840, 29] on span "[PERSON_NAME]' Engineering —" at bounding box center [744, 21] width 190 height 17
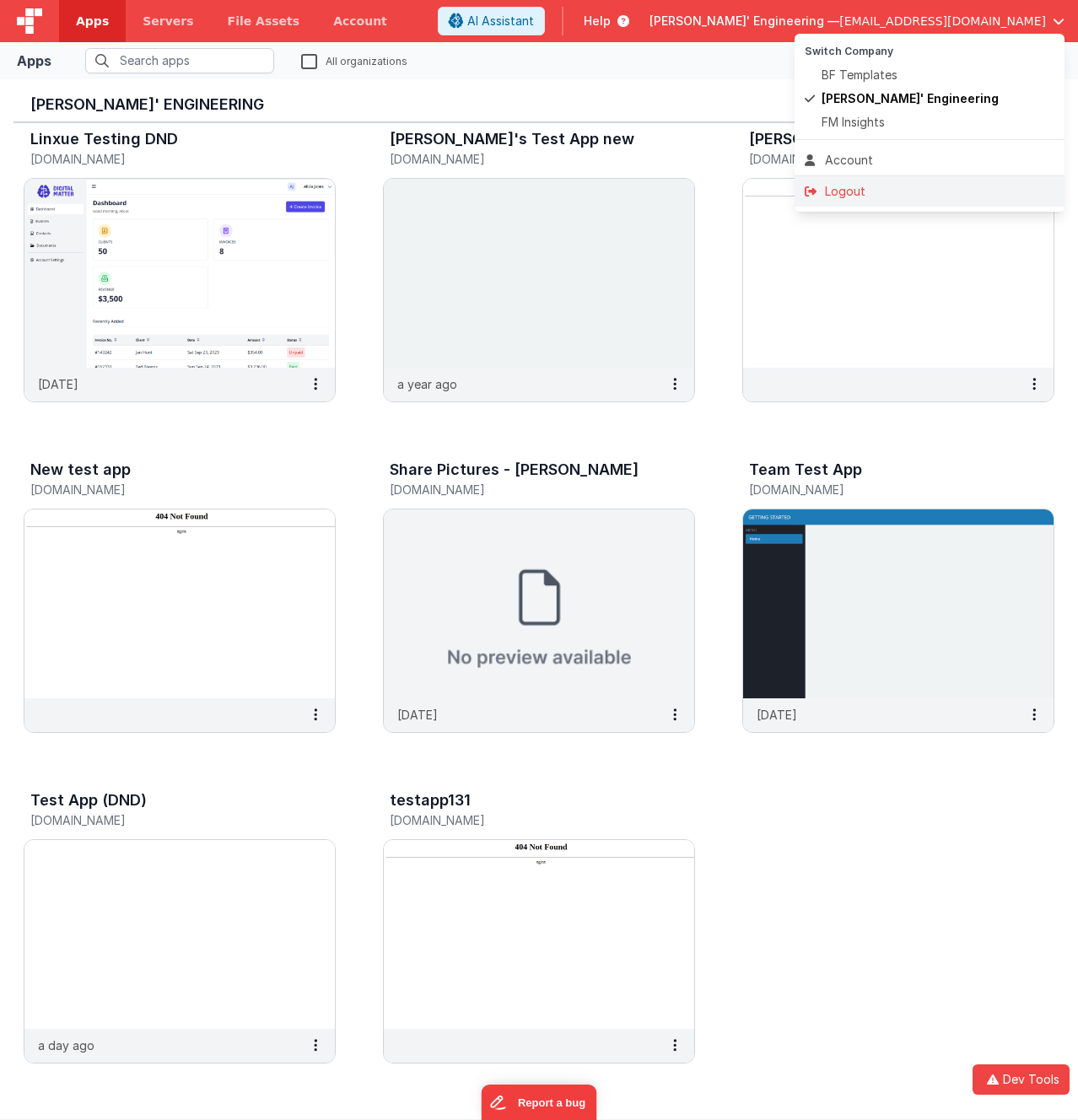
click at [831, 191] on div "Logout" at bounding box center [928, 191] width 249 height 17
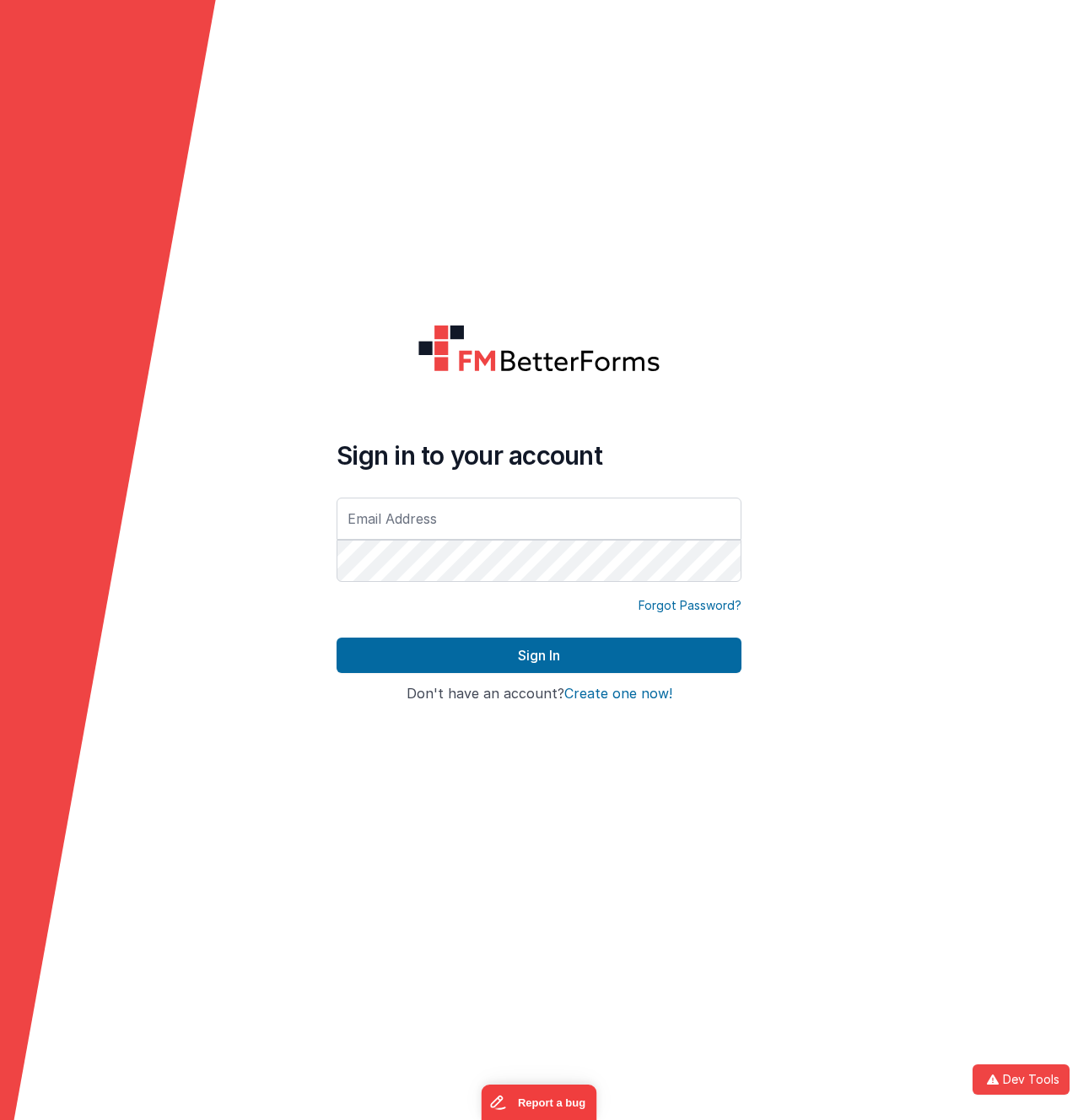
click at [320, 243] on form "Sign in to your account Forgot Password? Sign In Sign in with Google Don't have…" at bounding box center [539, 560] width 1078 height 1120
click at [438, 529] on input "text" at bounding box center [538, 518] width 405 height 42
type input "duaramizu@gmail.com"
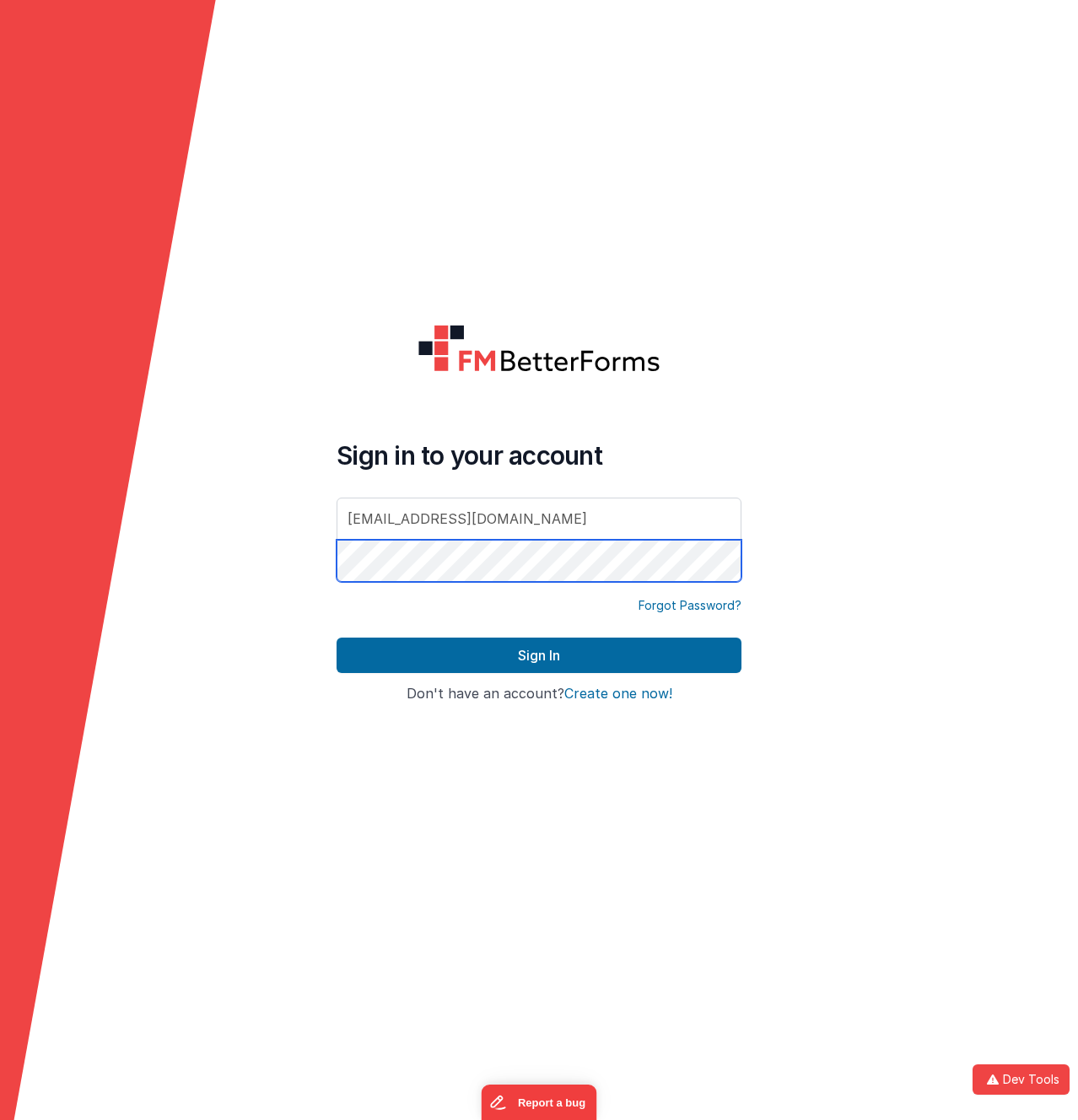
click at [336, 637] on button "Sign In" at bounding box center [538, 655] width 405 height 35
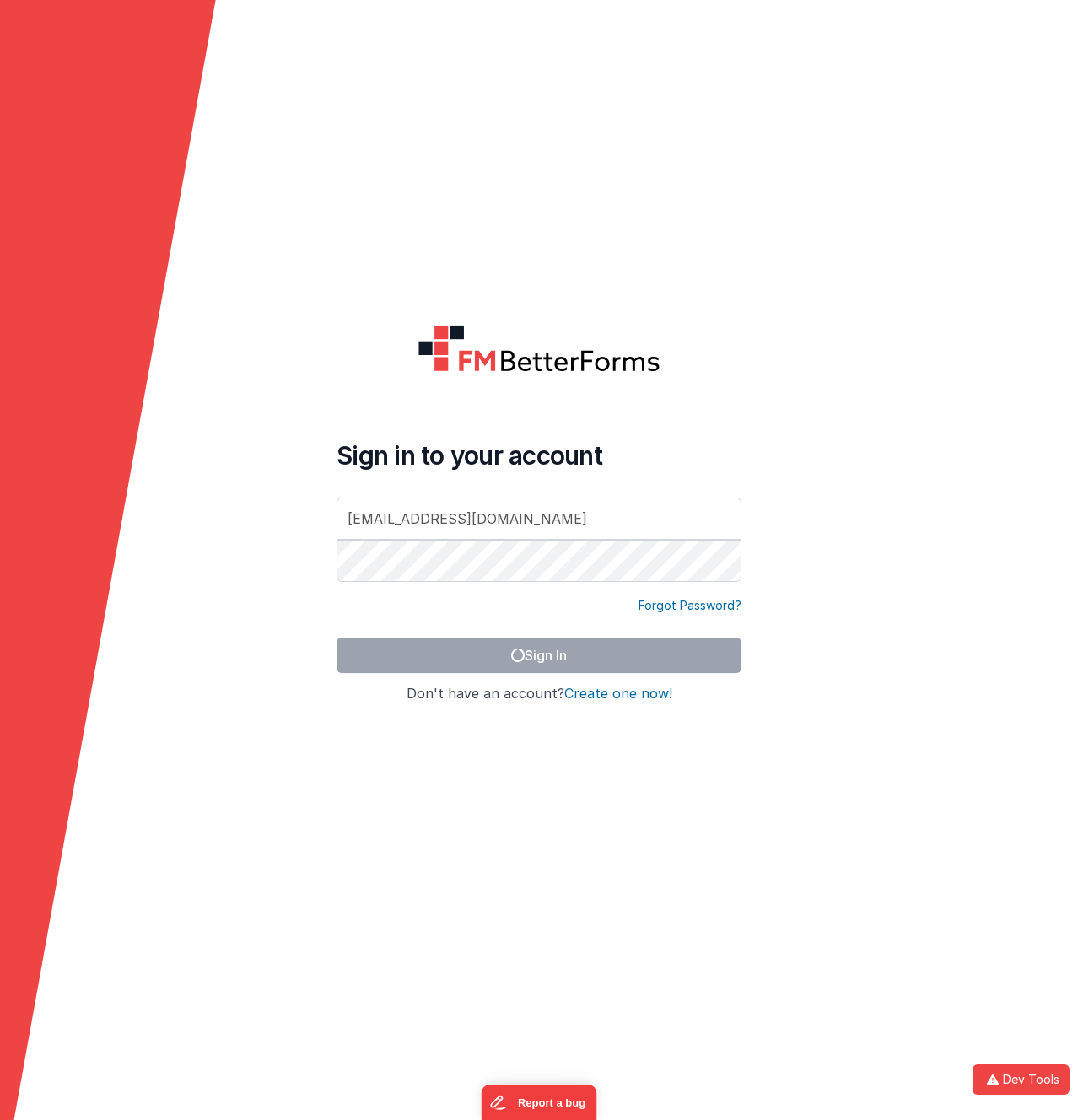
click at [266, 376] on form "Sign in to your account duaramizu@gmail.com Forgot Password? Sign In Sign in wi…" at bounding box center [539, 560] width 1078 height 1120
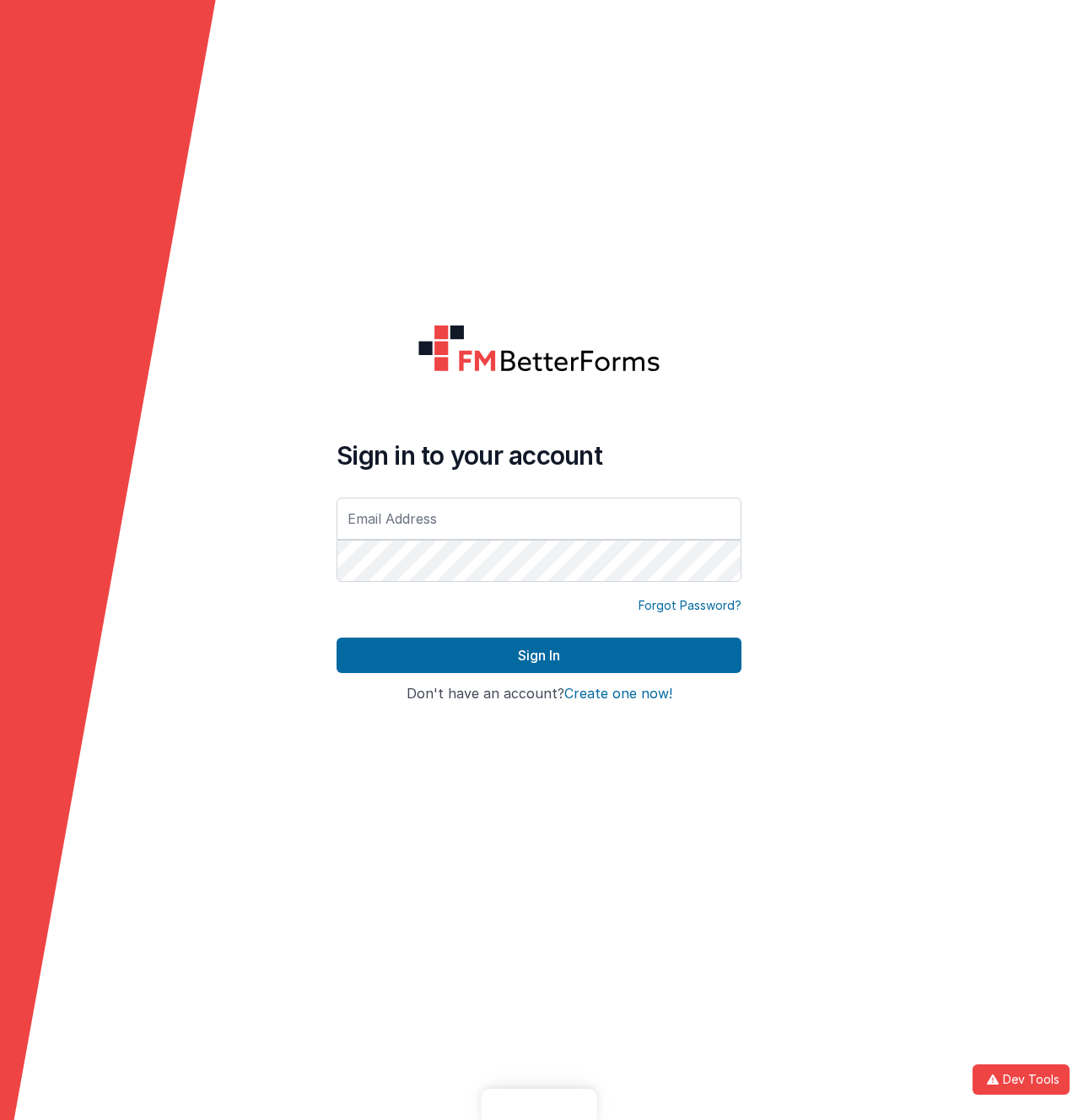
click at [272, 114] on form "Sign in to your account Forgot Password? Sign In Sign in with Google Don't have…" at bounding box center [539, 560] width 1078 height 1120
click at [419, 512] on input "text" at bounding box center [538, 518] width 405 height 42
type input "[EMAIL_ADDRESS][DOMAIN_NAME]"
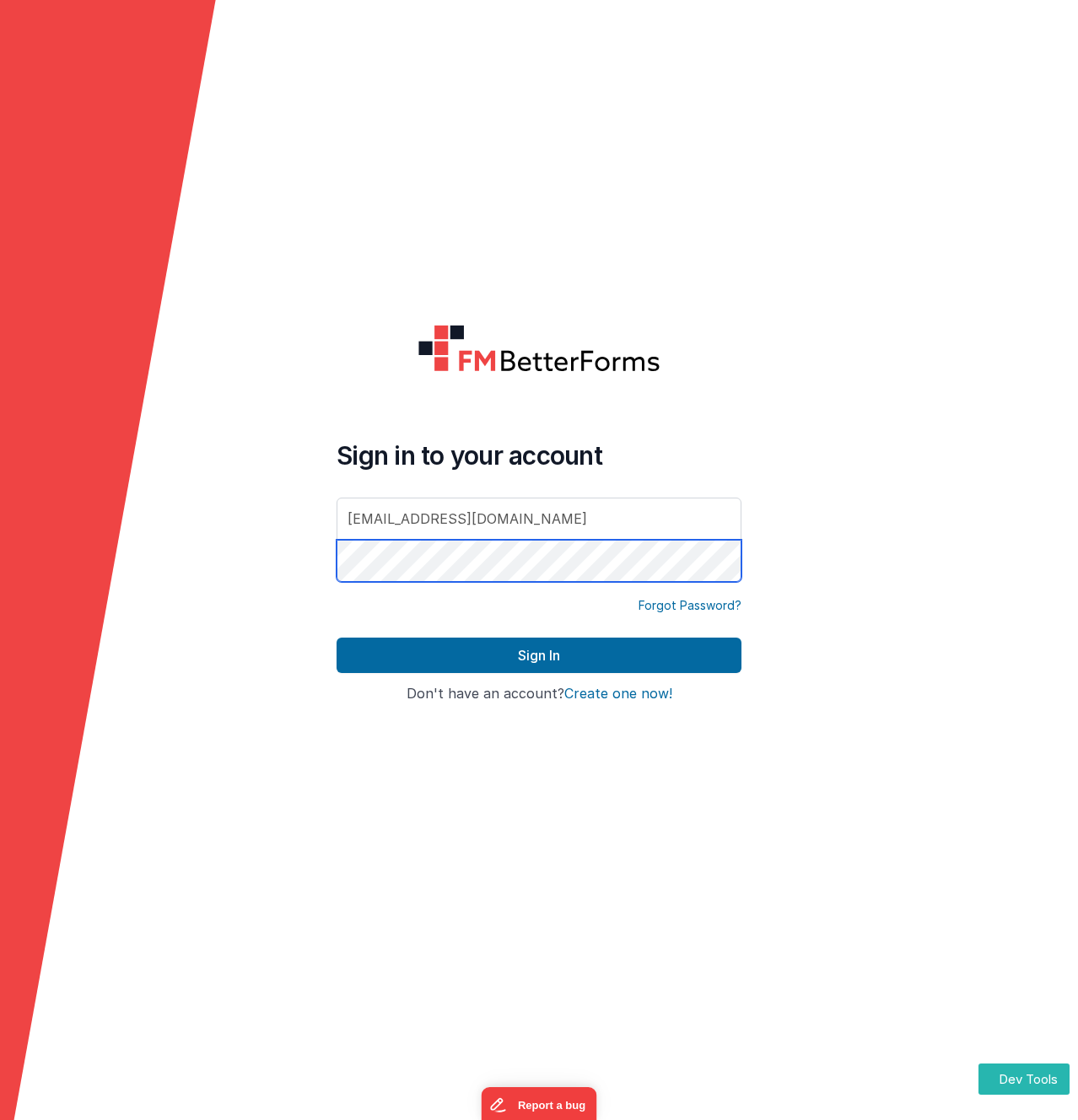
click at [336, 637] on button "Sign In" at bounding box center [538, 655] width 405 height 35
